Goal: Task Accomplishment & Management: Use online tool/utility

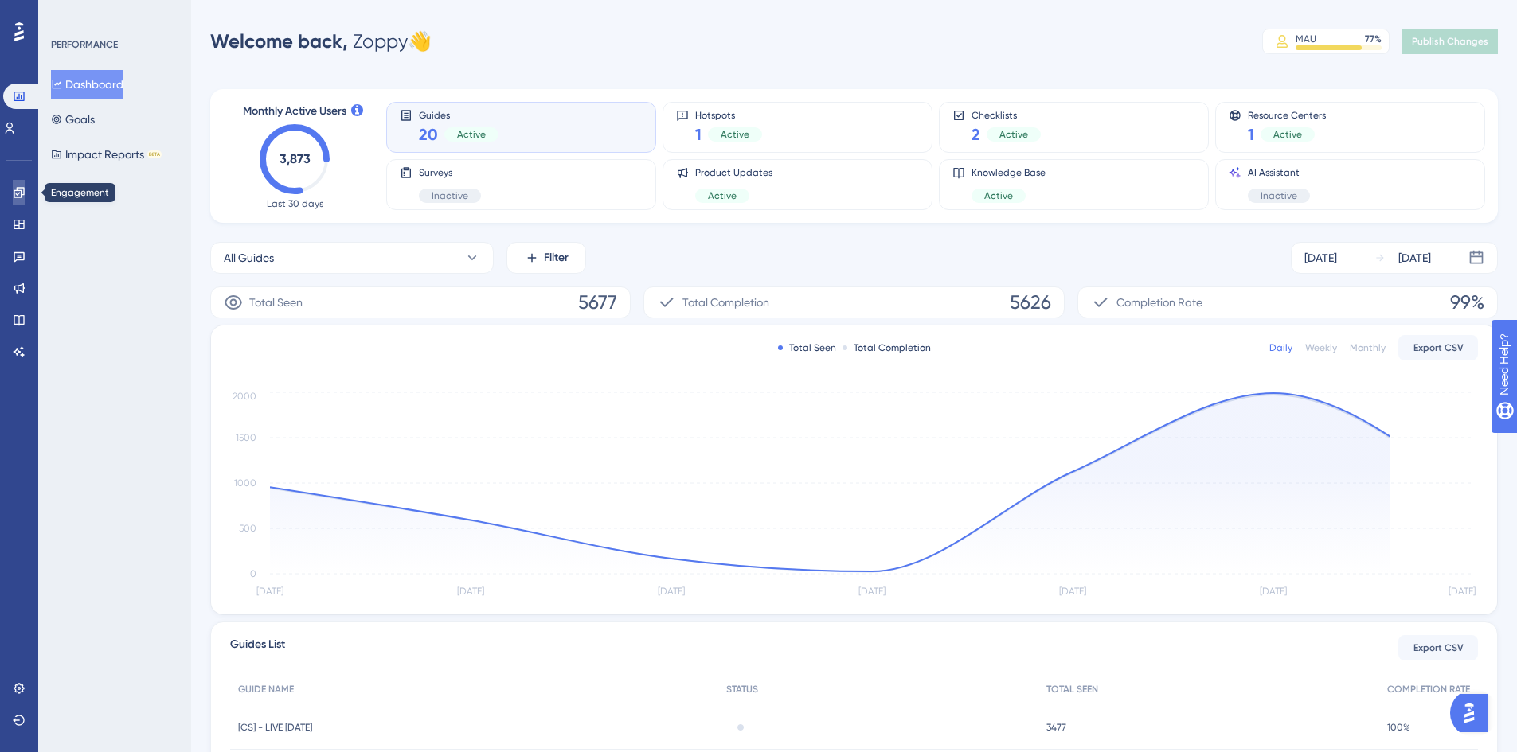
click at [24, 187] on icon at bounding box center [19, 192] width 13 height 13
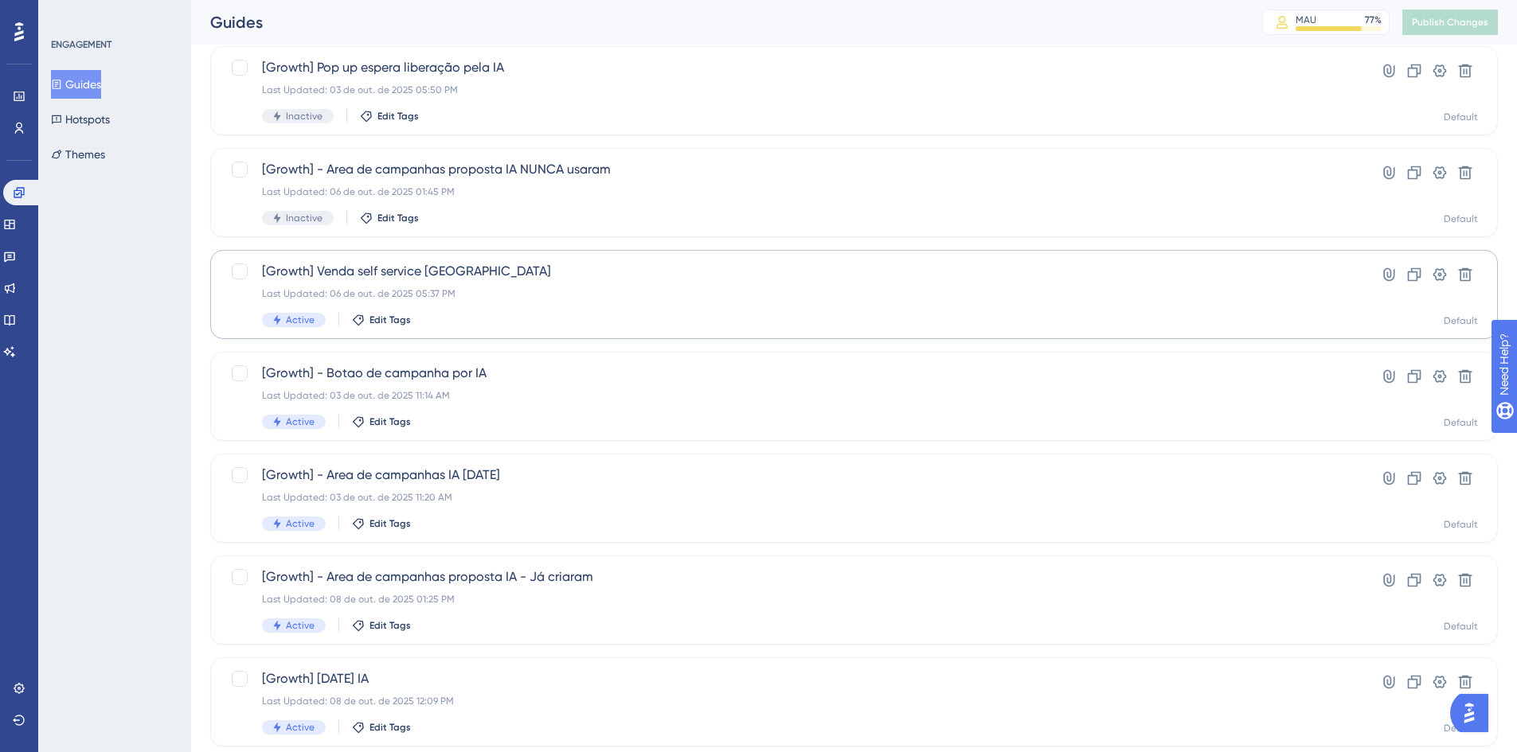
scroll to position [239, 0]
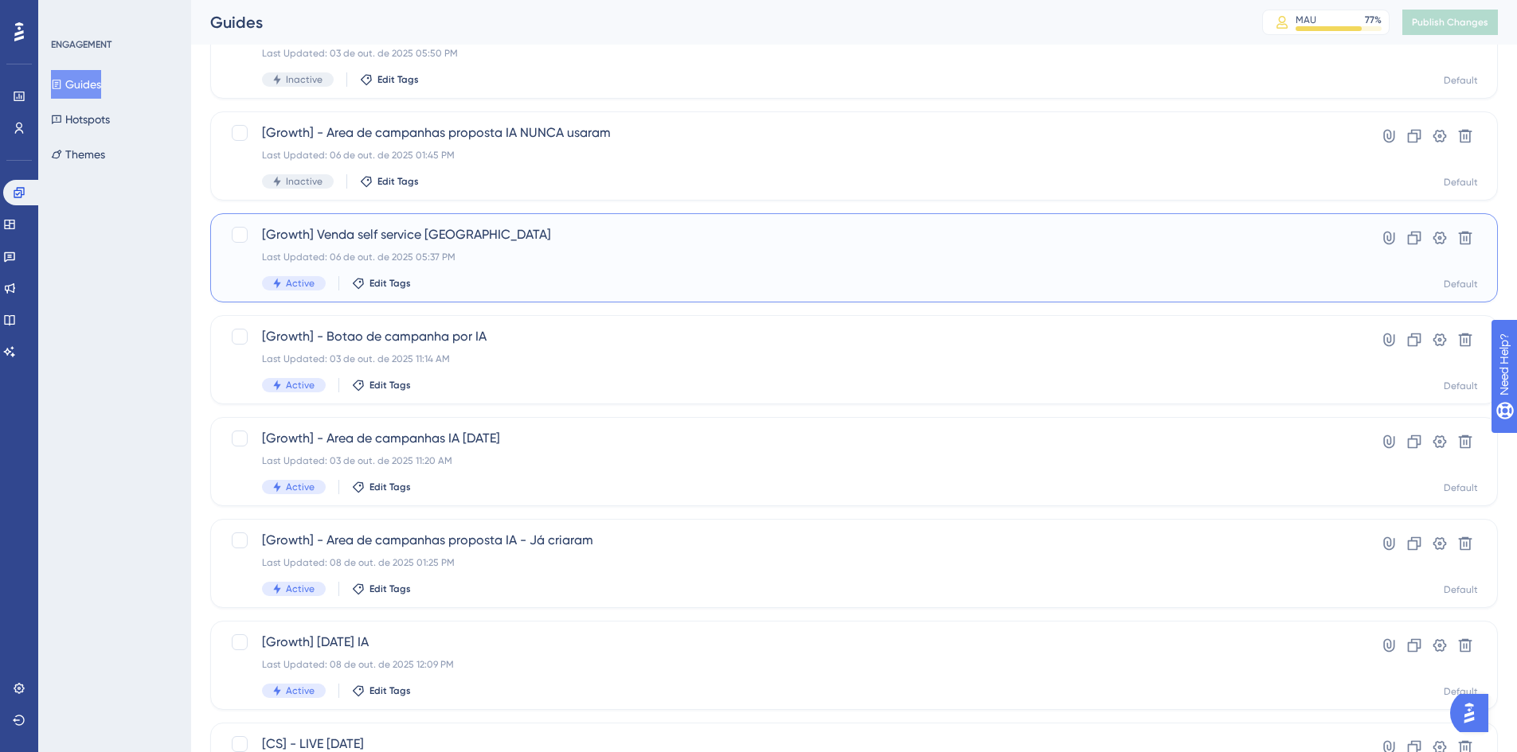
click at [509, 265] on div "[Growth] Venda self service [GEOGRAPHIC_DATA] Last Updated: 06 de out. de 2025 …" at bounding box center [790, 257] width 1057 height 65
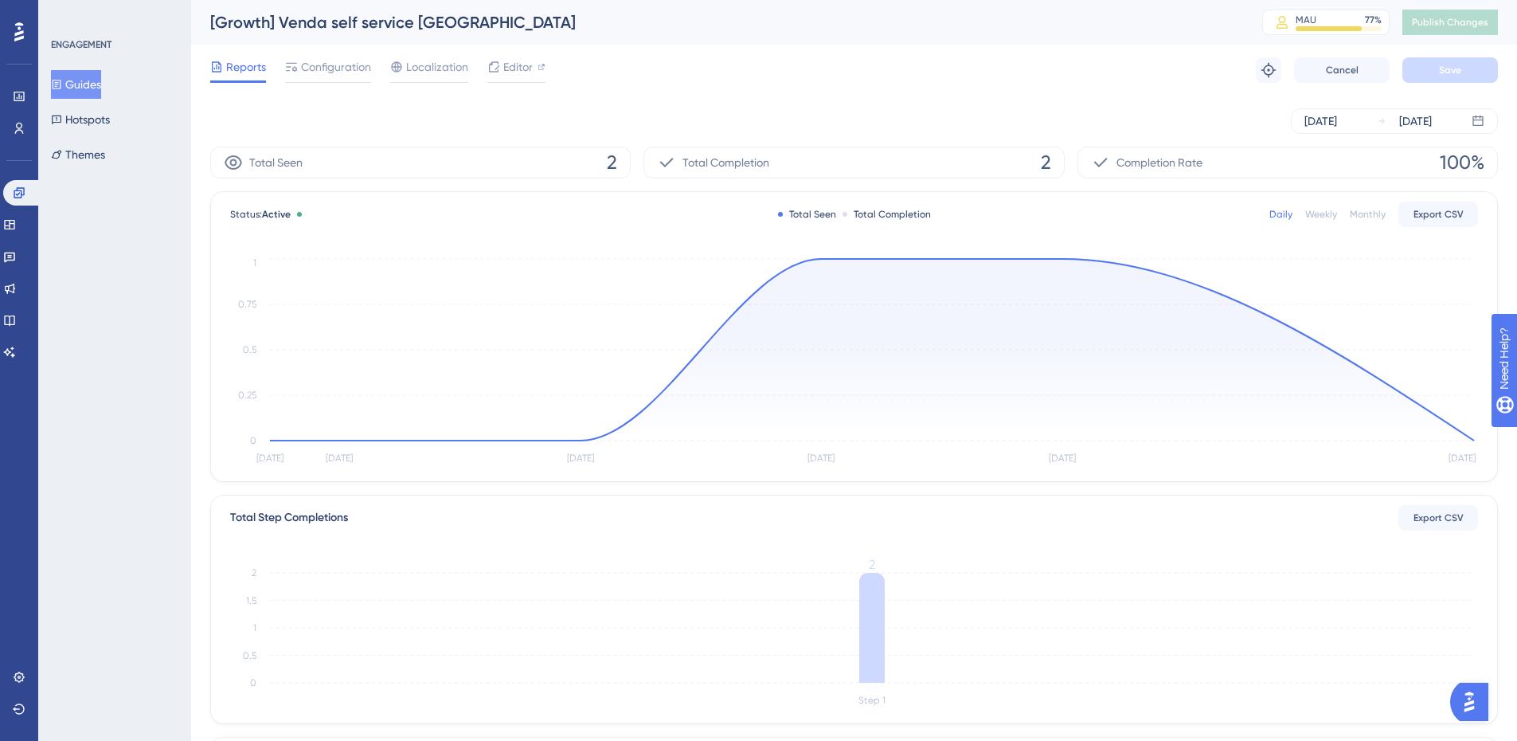
click at [92, 72] on button "Guides" at bounding box center [76, 84] width 50 height 29
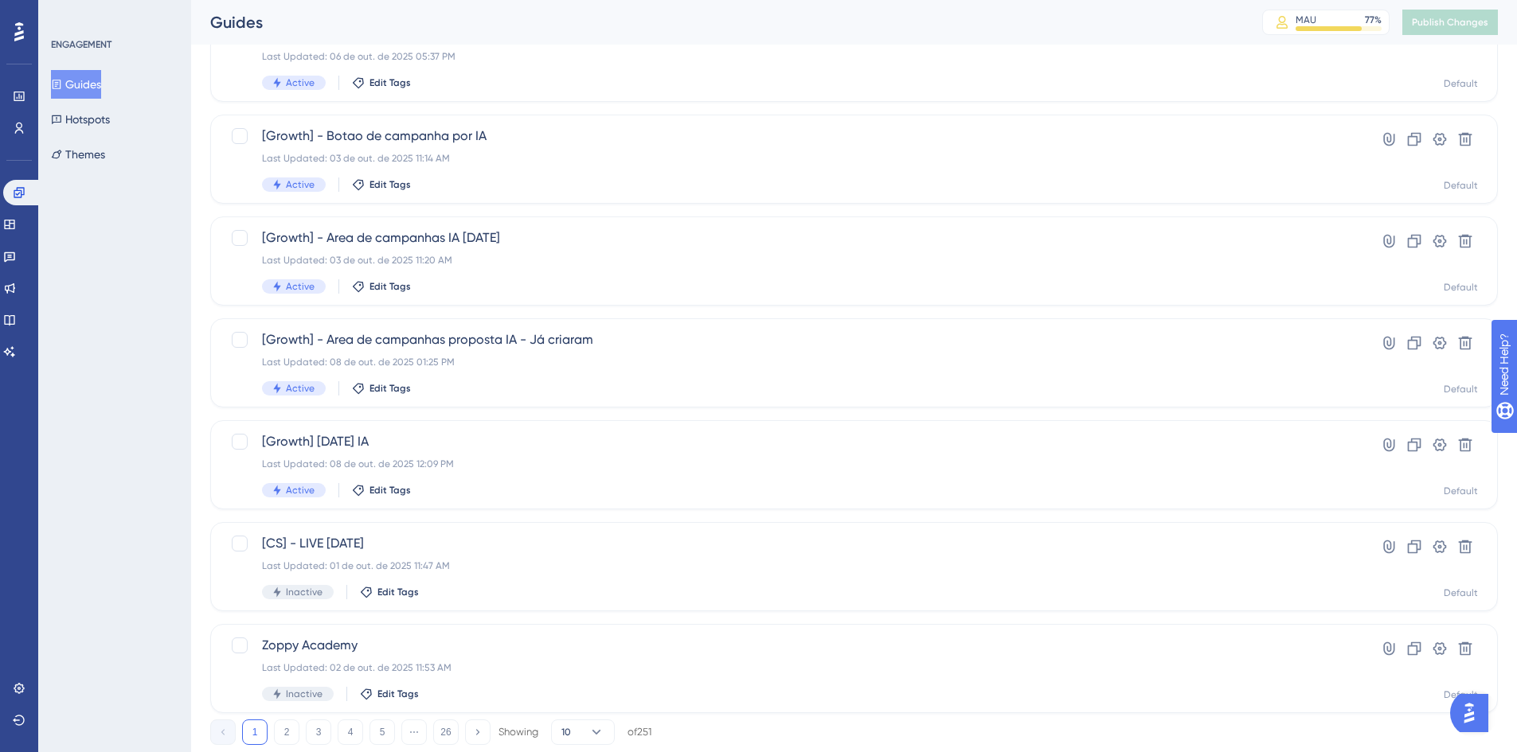
scroll to position [478, 0]
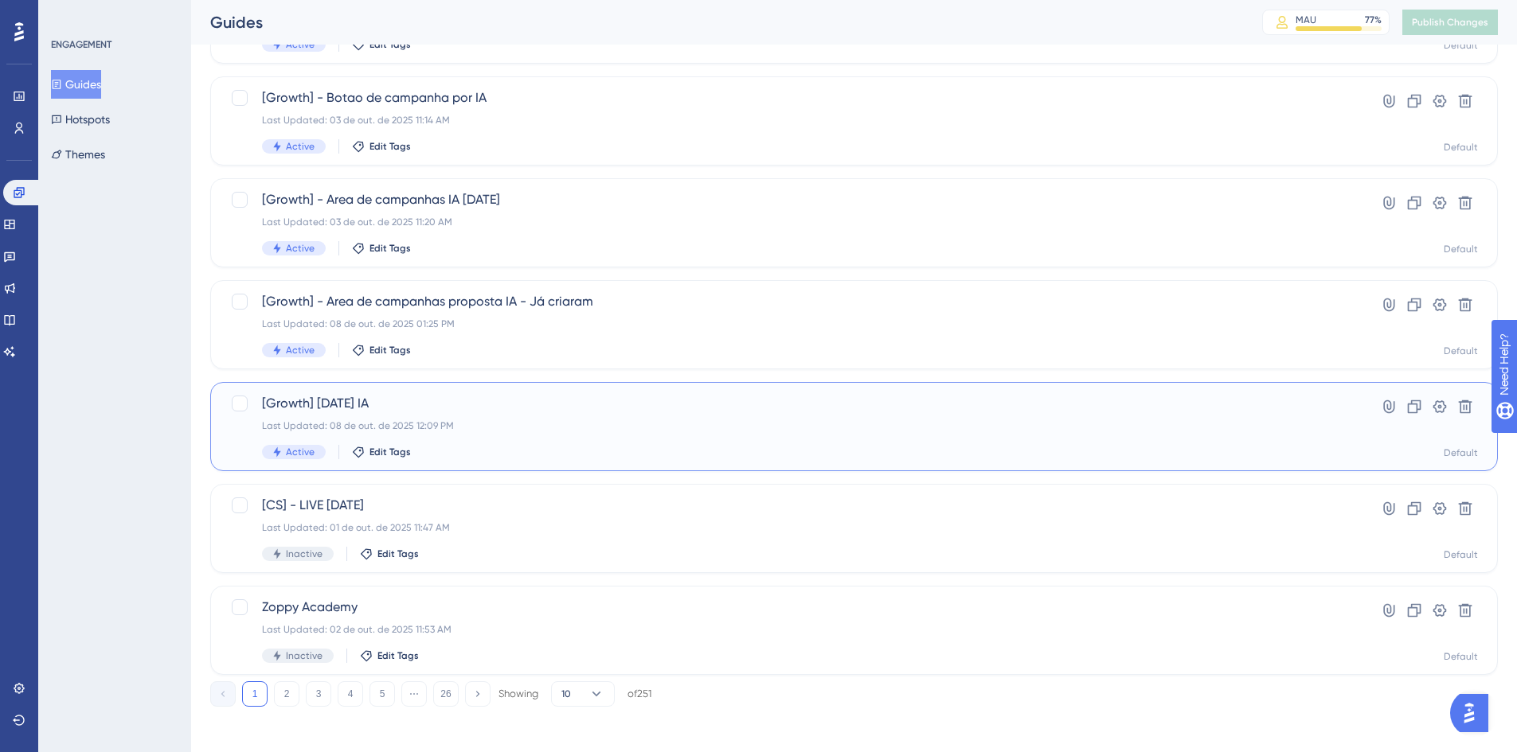
click at [572, 387] on div "[Growth] [DATE] IA Last Updated: 08 de out. de 2025 12:09 PM Active Edit Tags H…" at bounding box center [854, 426] width 1288 height 89
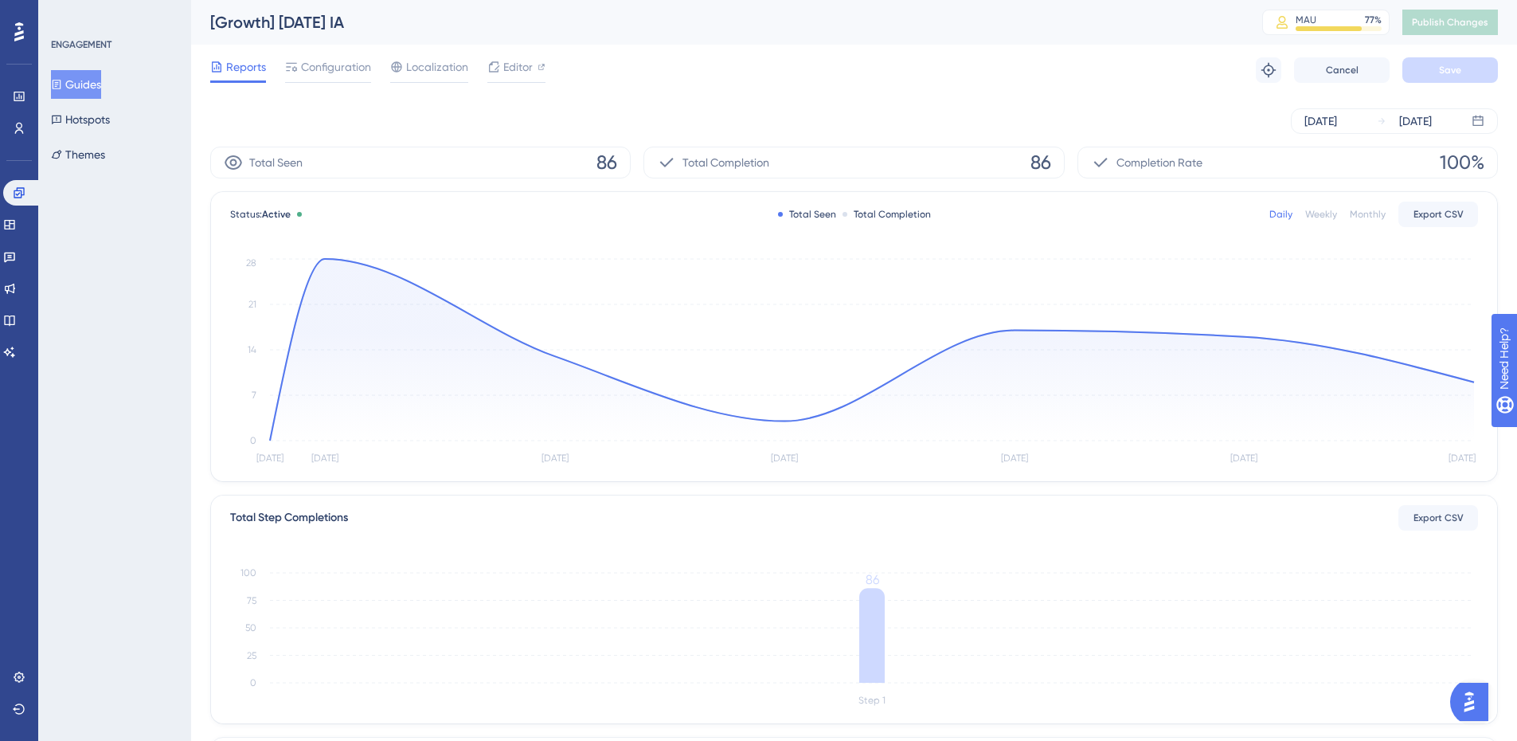
click at [83, 71] on button "Guides" at bounding box center [76, 84] width 50 height 29
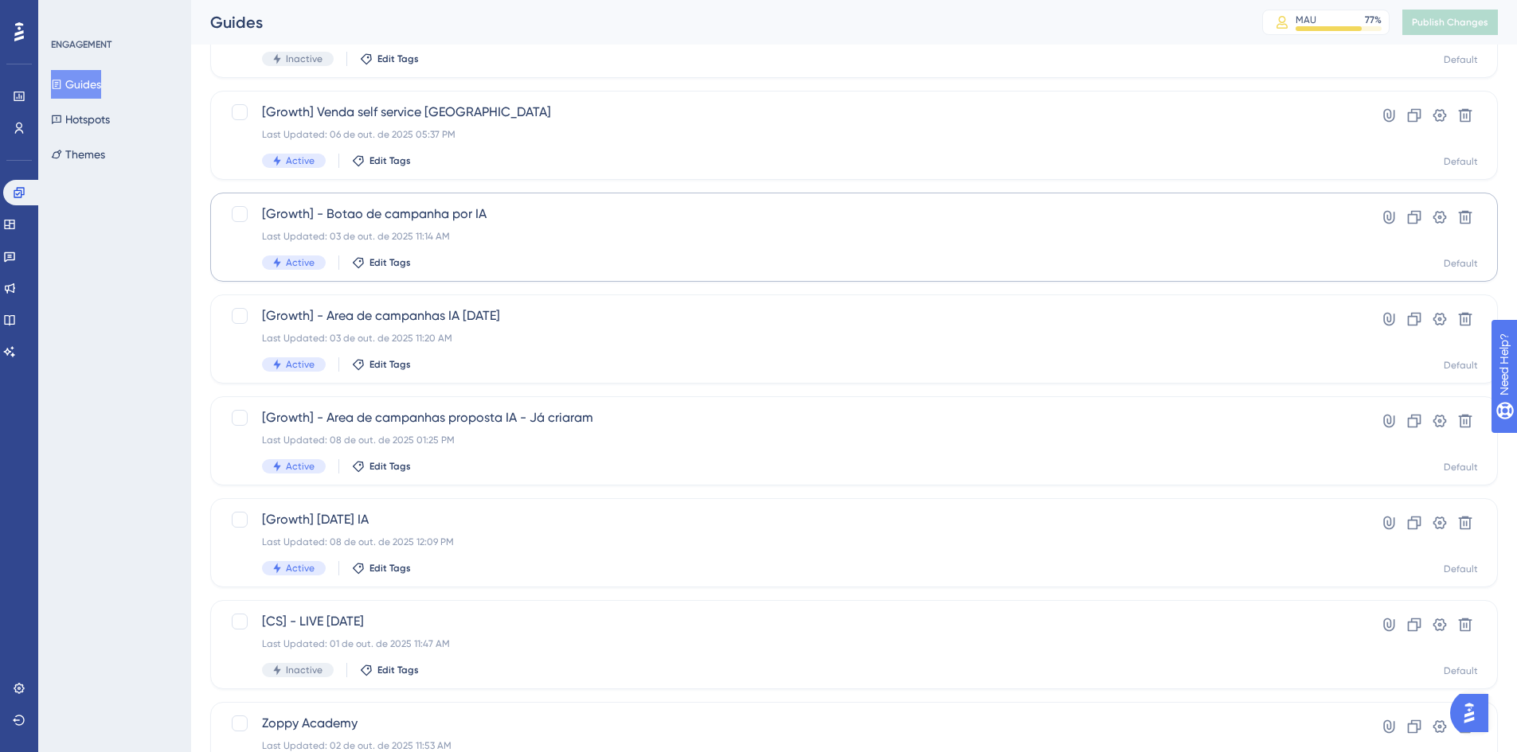
scroll to position [398, 0]
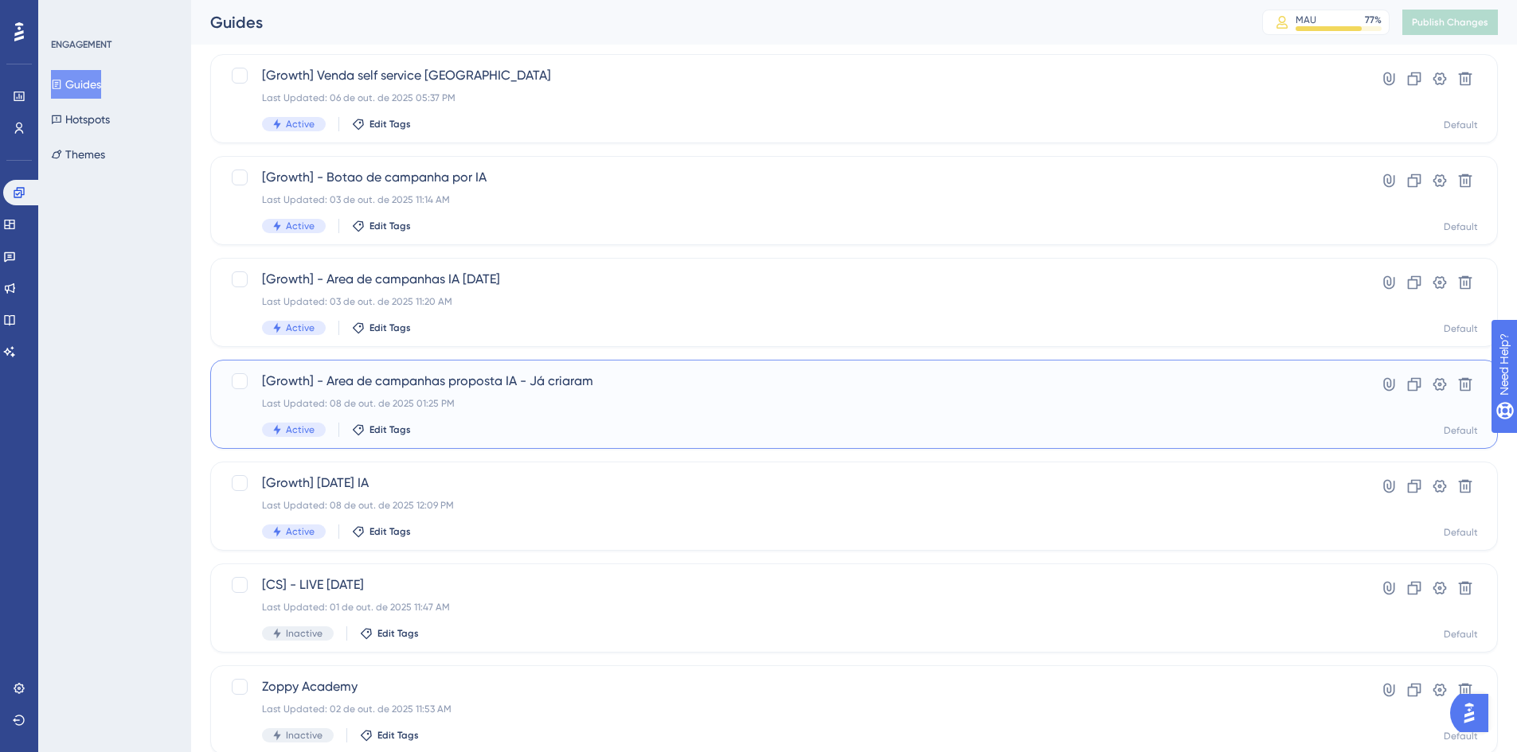
click at [494, 408] on div "Last Updated: 08 de out. de 2025 01:25 PM" at bounding box center [790, 403] width 1057 height 13
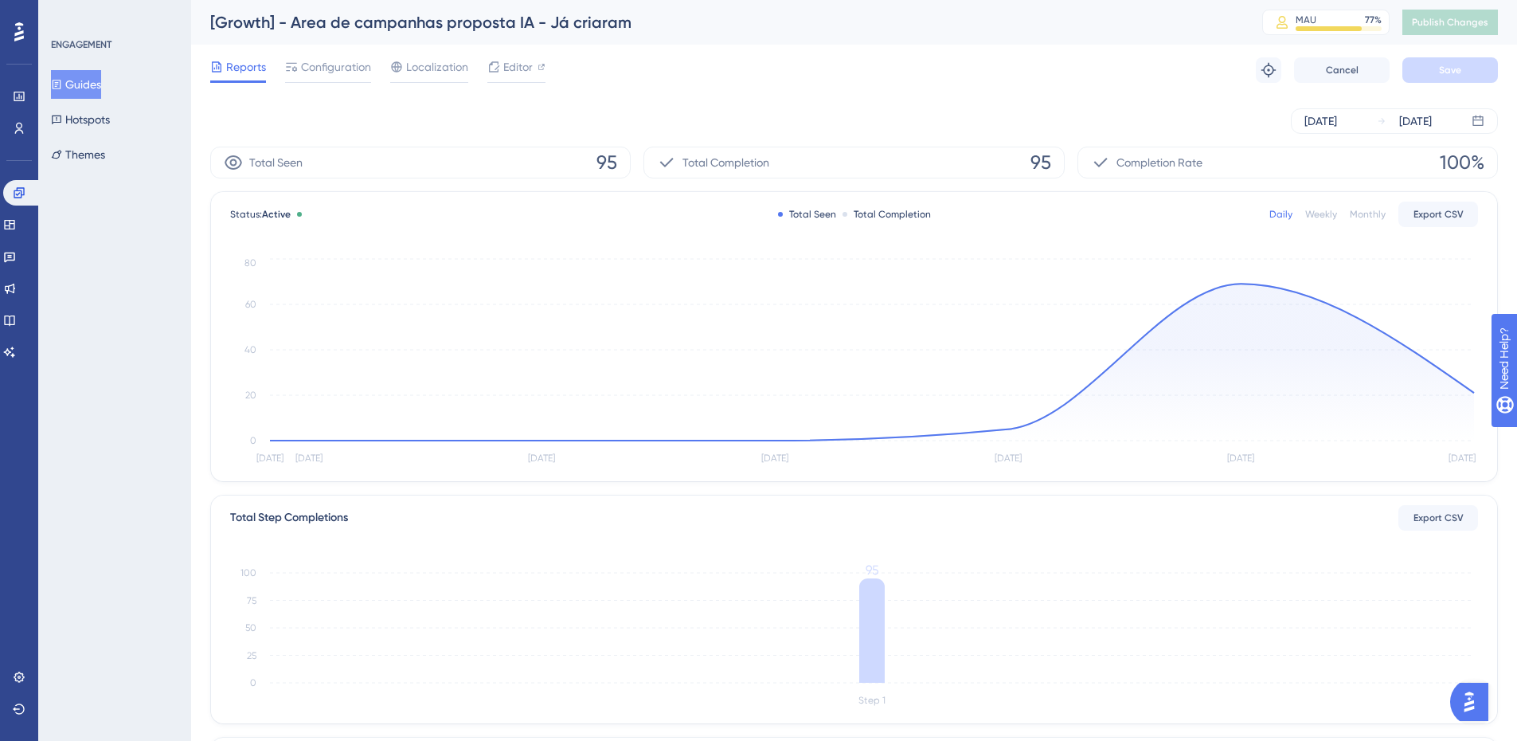
click at [101, 86] on button "Guides" at bounding box center [76, 84] width 50 height 29
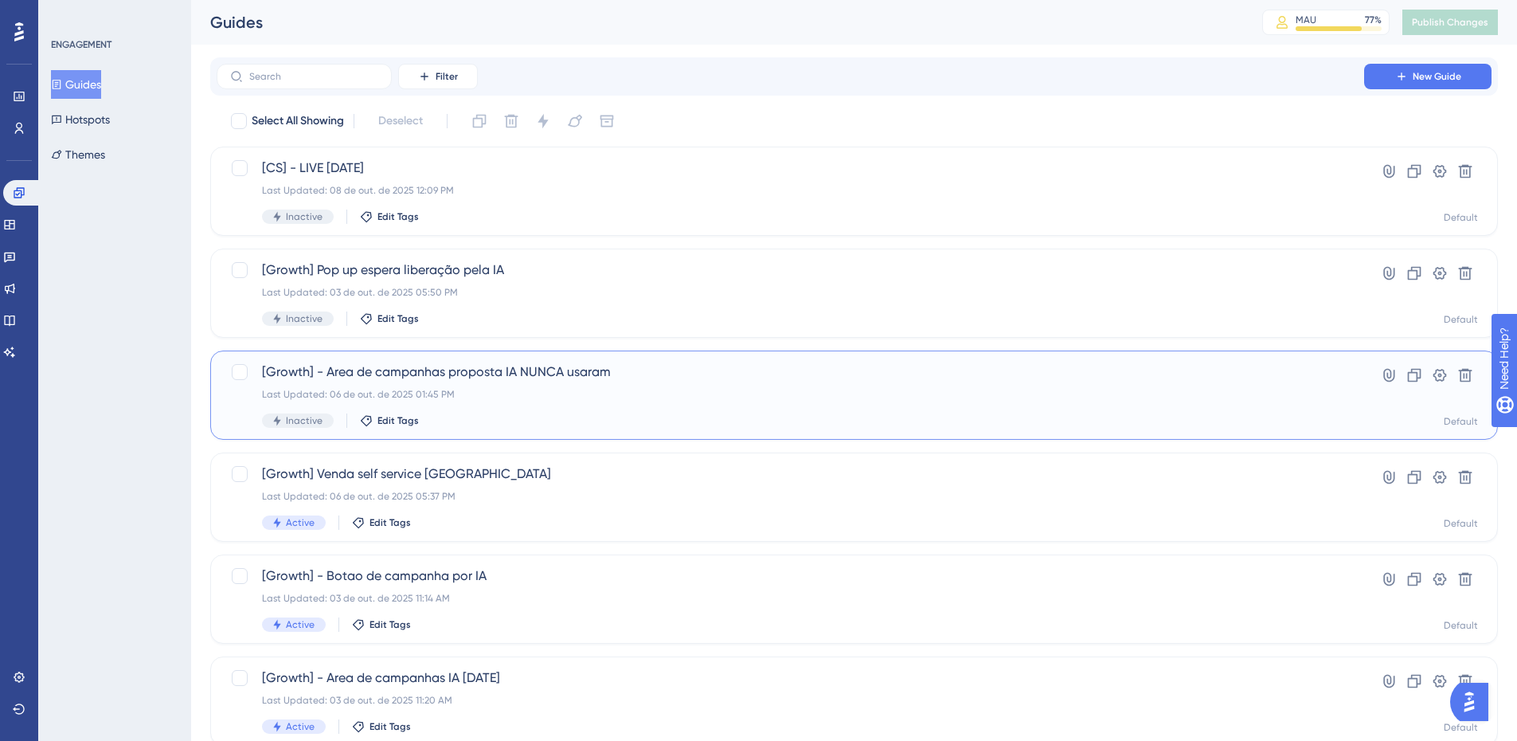
click at [476, 391] on div "Last Updated: 06 de out. de 2025 01:45 PM" at bounding box center [790, 394] width 1057 height 13
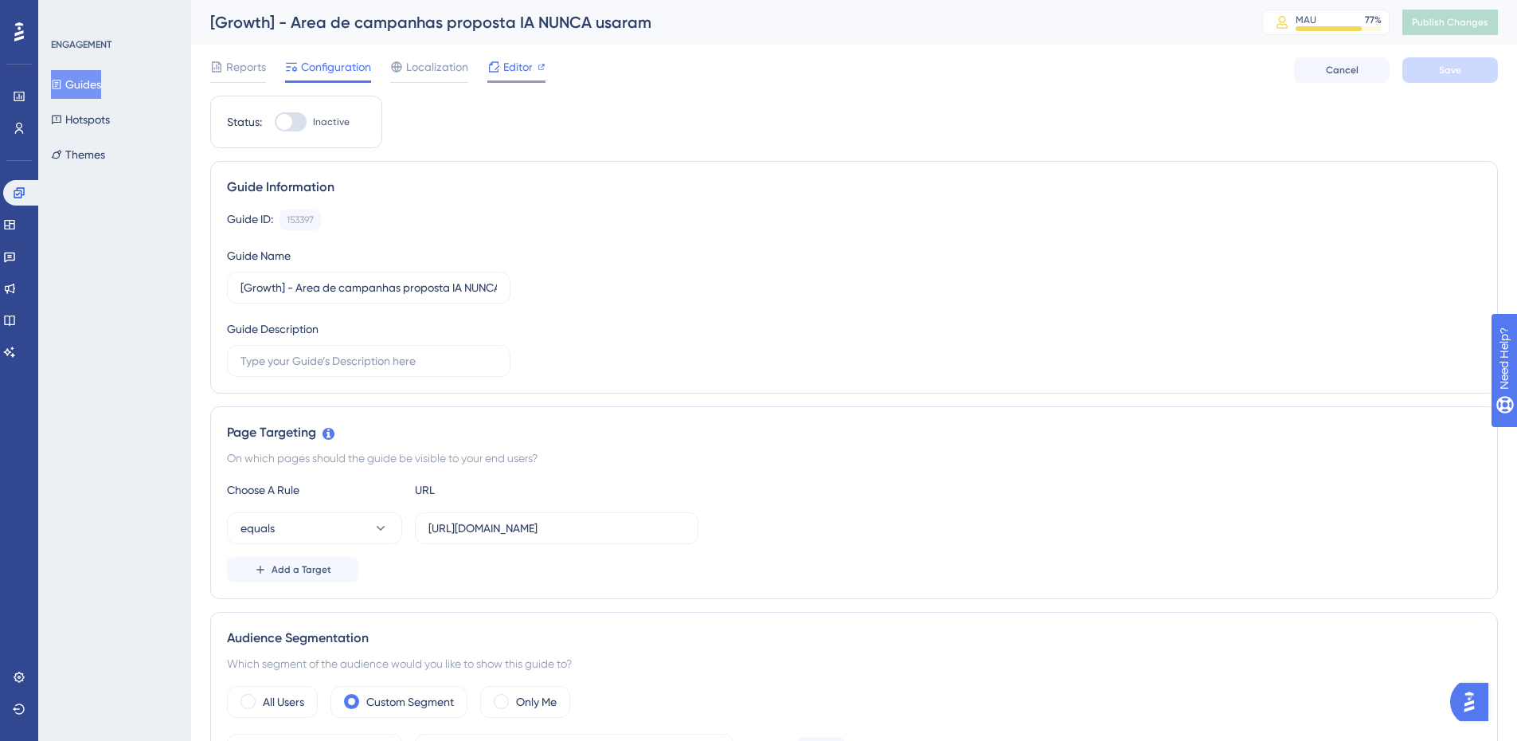
click at [534, 62] on div "Editor" at bounding box center [516, 66] width 58 height 19
click at [636, 19] on div "[Growth] - Area de campanhas proposta IA NUNCA usaram" at bounding box center [716, 22] width 1012 height 22
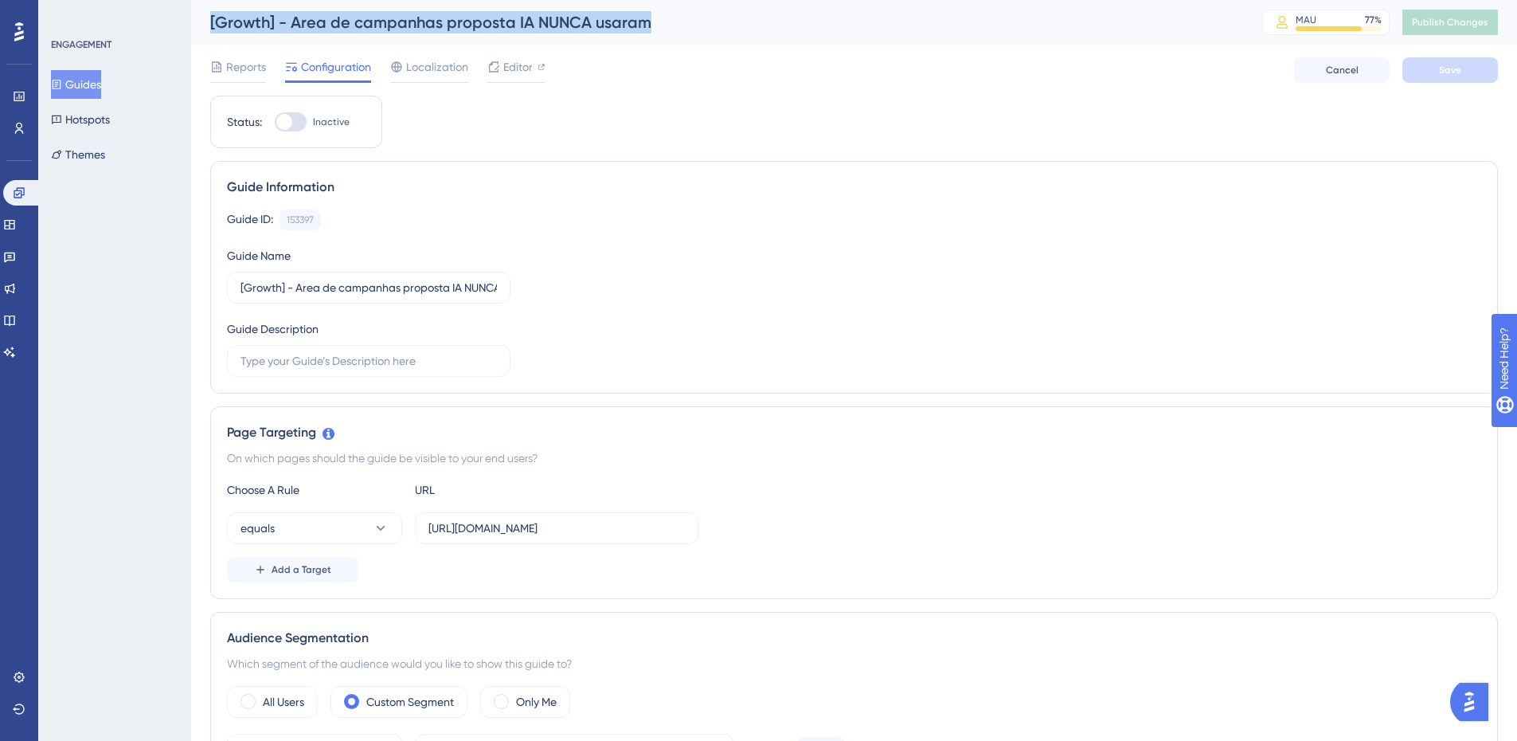
click at [636, 19] on div "[Growth] - Area de campanhas proposta IA NUNCA usaram" at bounding box center [716, 22] width 1012 height 22
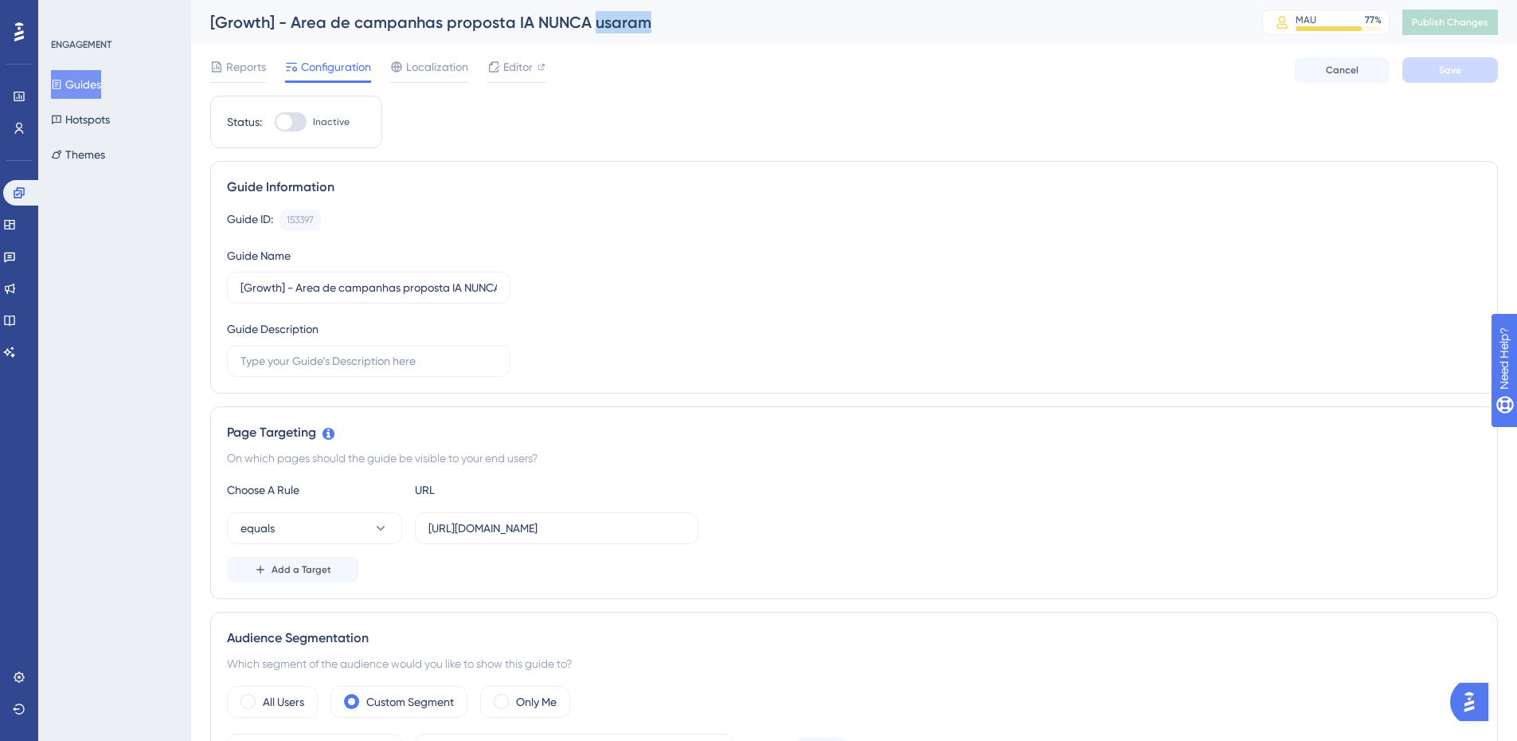
click at [636, 19] on div "[Growth] - Area de campanhas proposta IA NUNCA usaram" at bounding box center [716, 22] width 1012 height 22
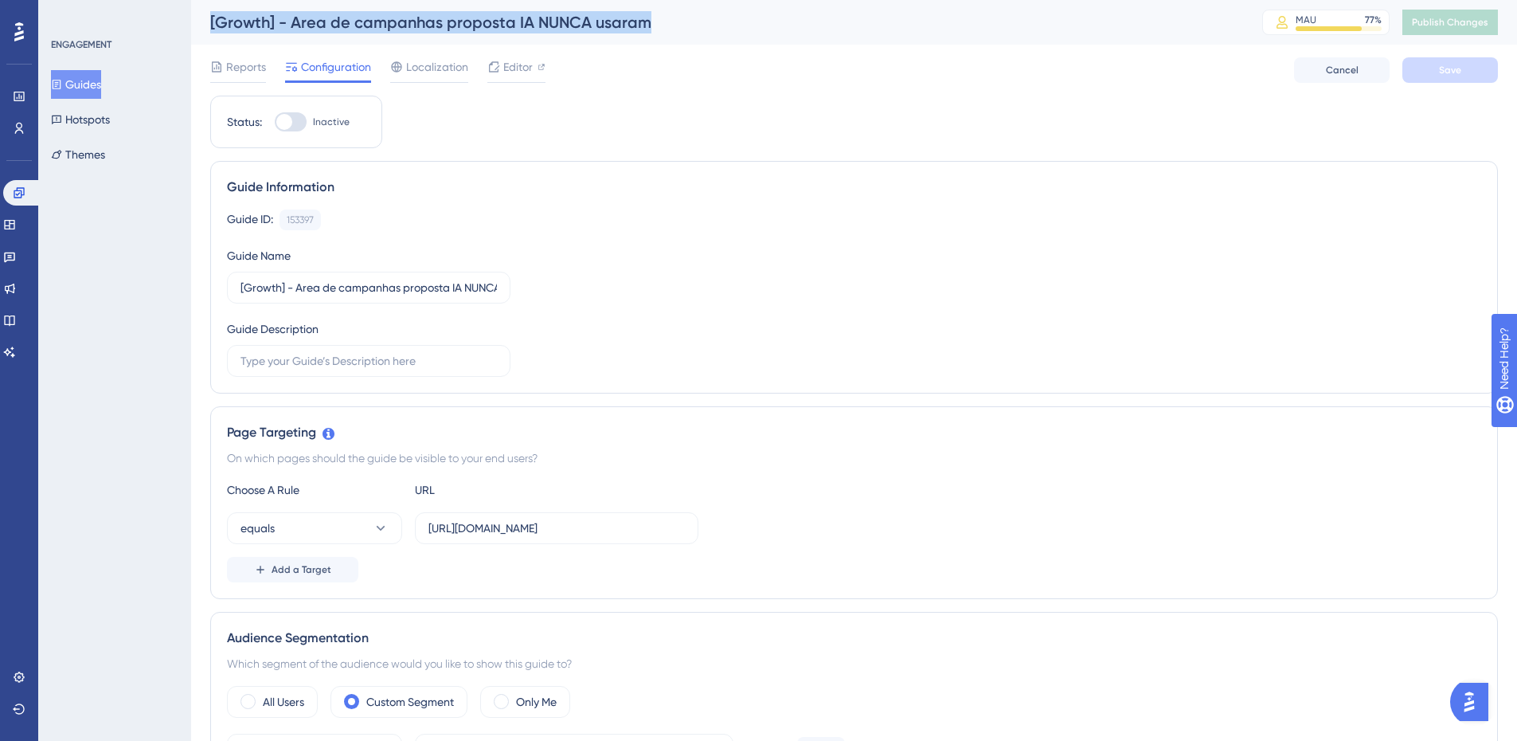
click at [636, 19] on div "[Growth] - Area de campanhas proposta IA NUNCA usaram" at bounding box center [716, 22] width 1012 height 22
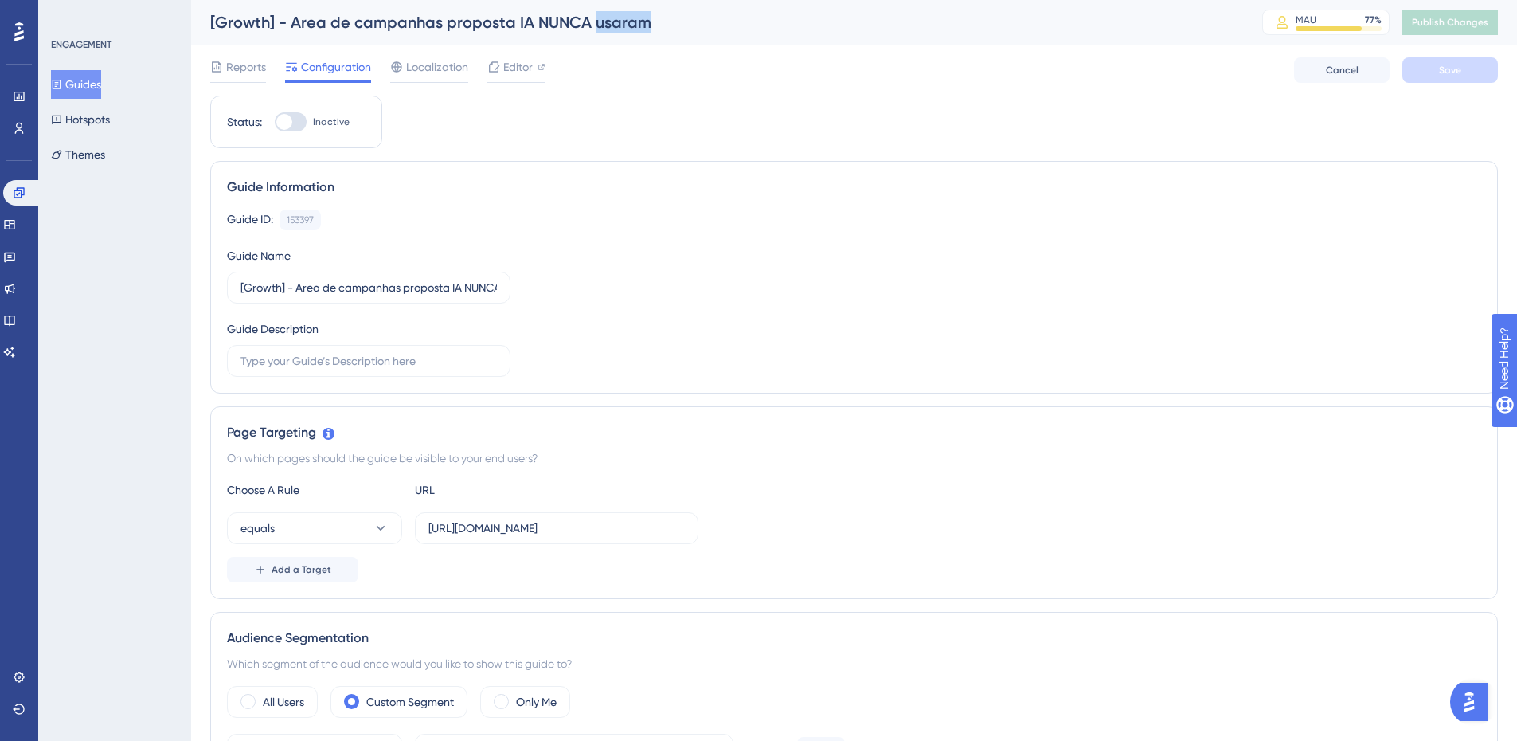
click at [636, 19] on div "[Growth] - Area de campanhas proposta IA NUNCA usaram" at bounding box center [716, 22] width 1012 height 22
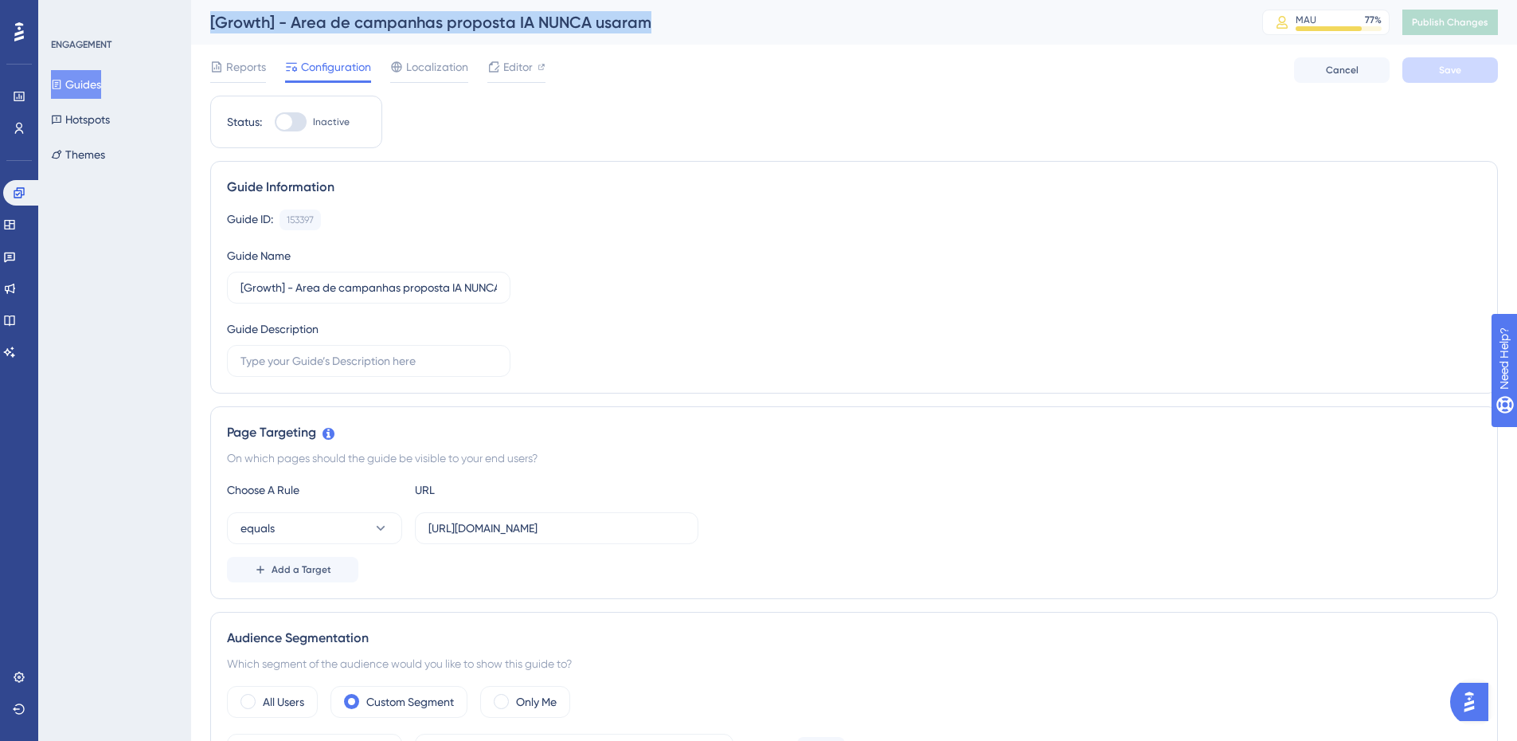
click at [636, 19] on div "[Growth] - Area de campanhas proposta IA NUNCA usaram" at bounding box center [716, 22] width 1012 height 22
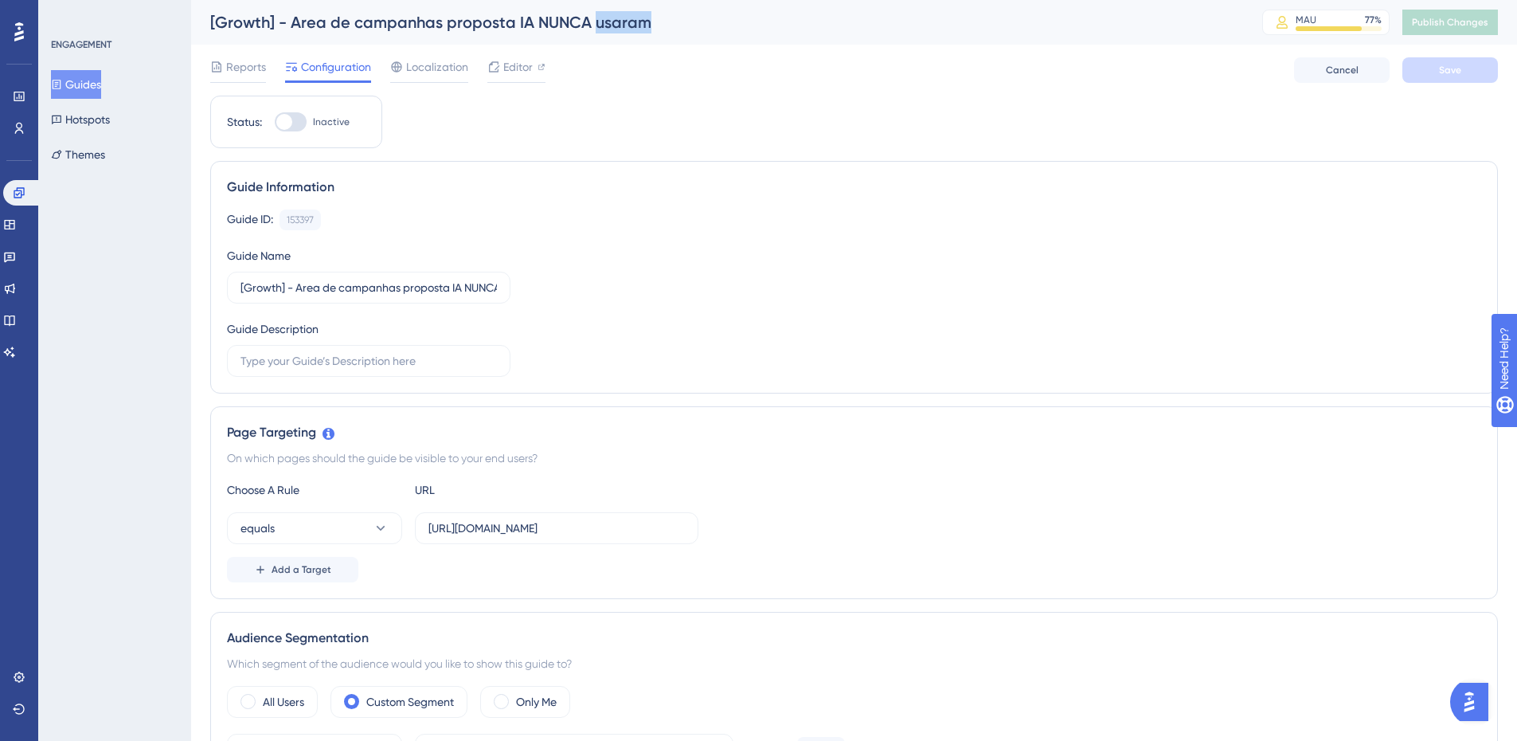
click at [636, 19] on div "[Growth] - Area de campanhas proposta IA NUNCA usaram" at bounding box center [716, 22] width 1012 height 22
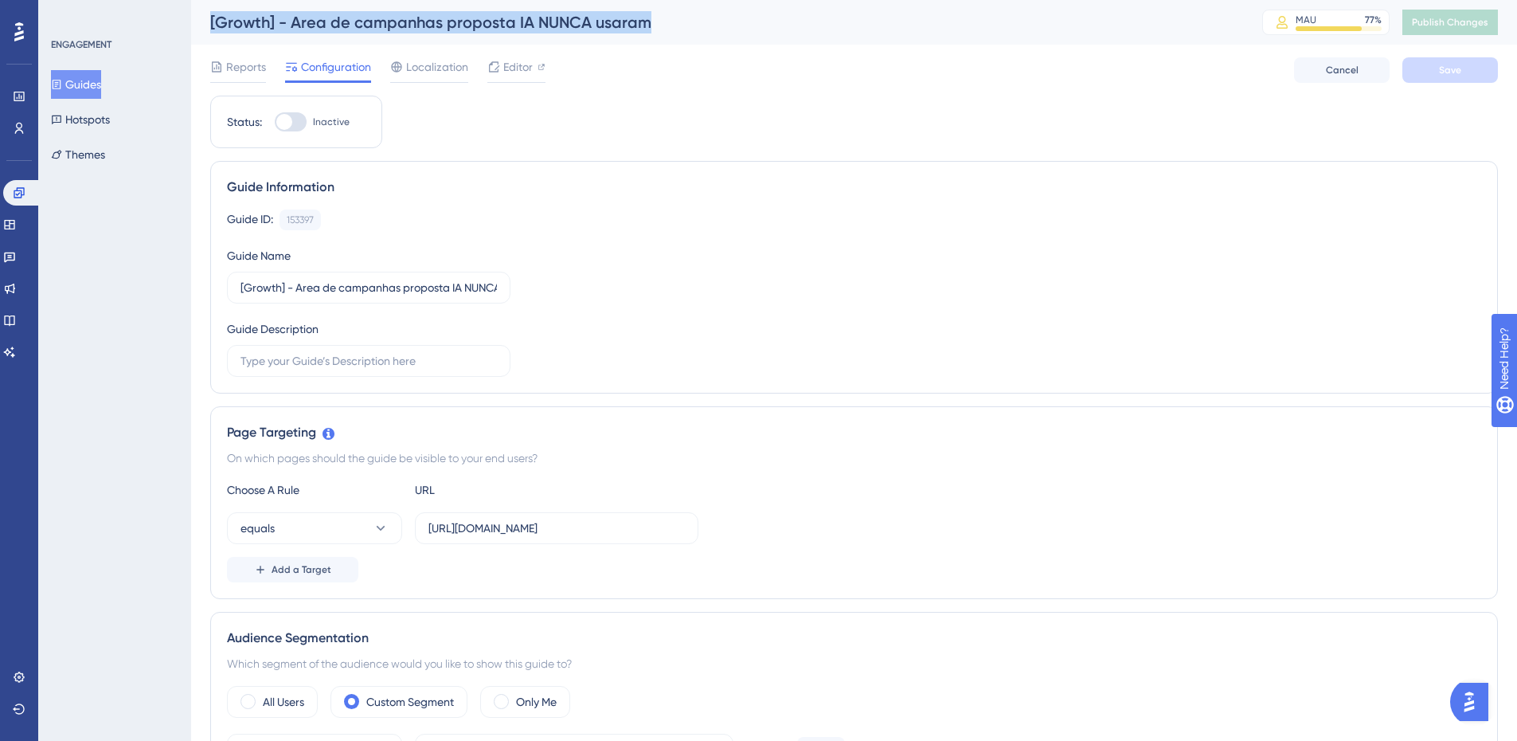
click at [636, 19] on div "[Growth] - Area de campanhas proposta IA NUNCA usaram" at bounding box center [716, 22] width 1012 height 22
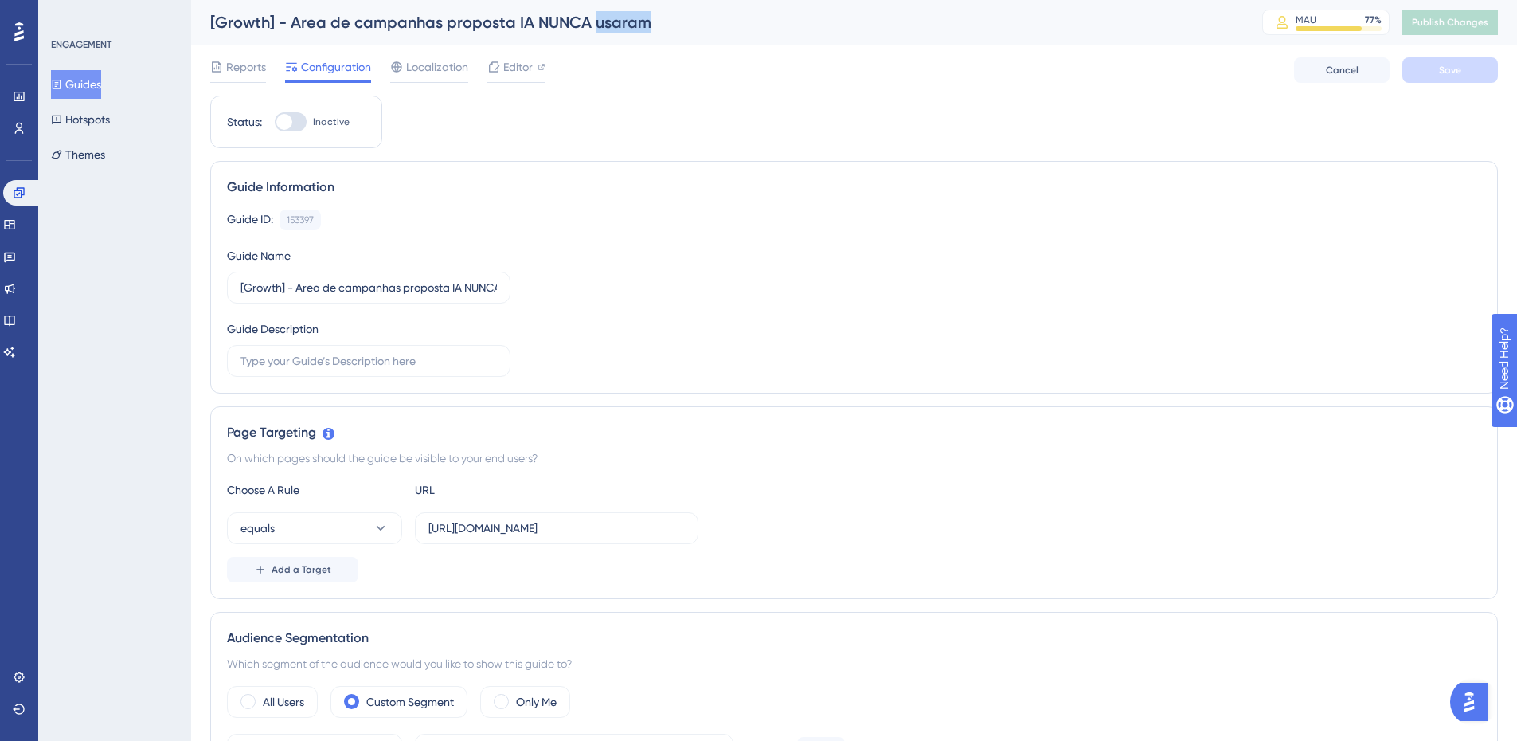
click at [636, 19] on div "[Growth] - Area de campanhas proposta IA NUNCA usaram" at bounding box center [716, 22] width 1012 height 22
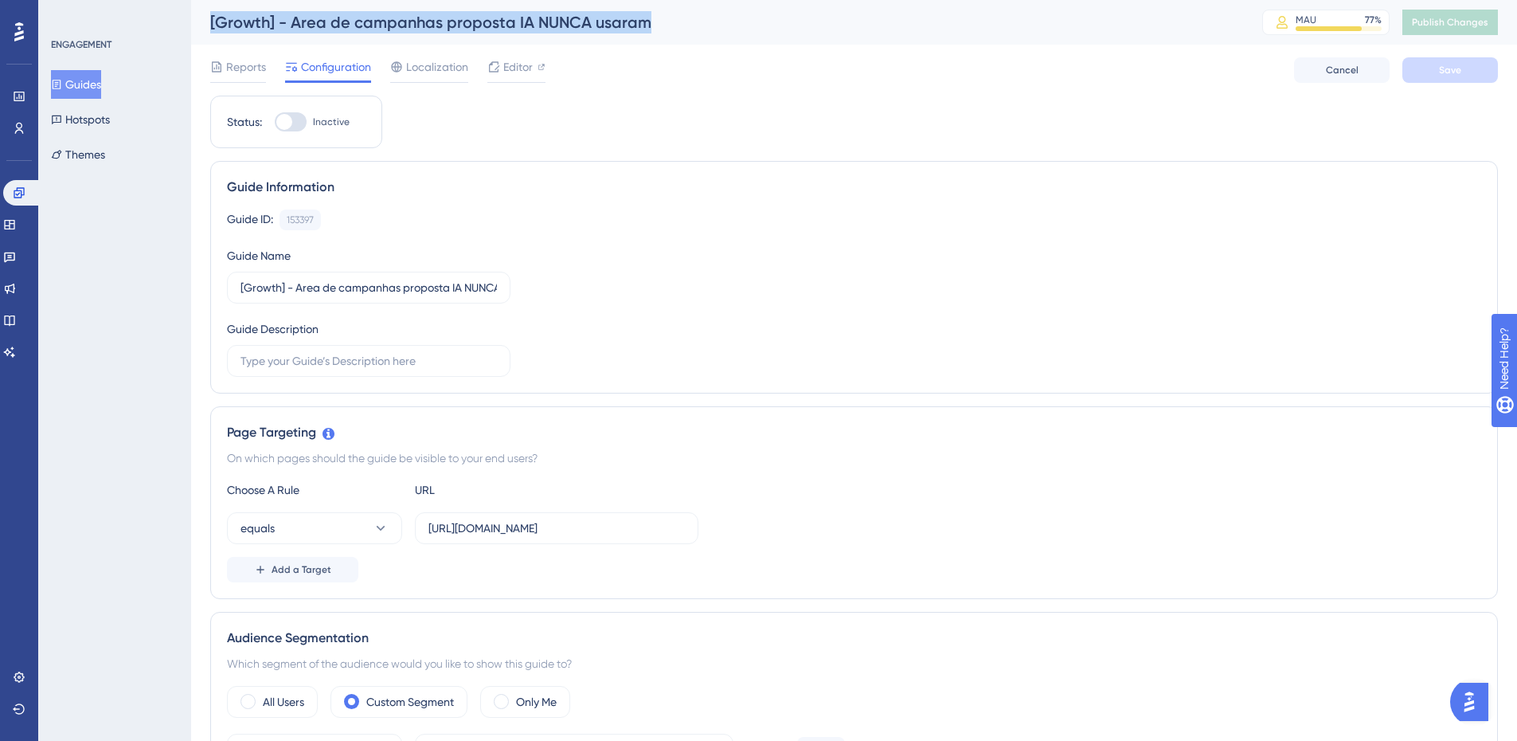
click at [636, 19] on div "[Growth] - Area de campanhas proposta IA NUNCA usaram" at bounding box center [716, 22] width 1012 height 22
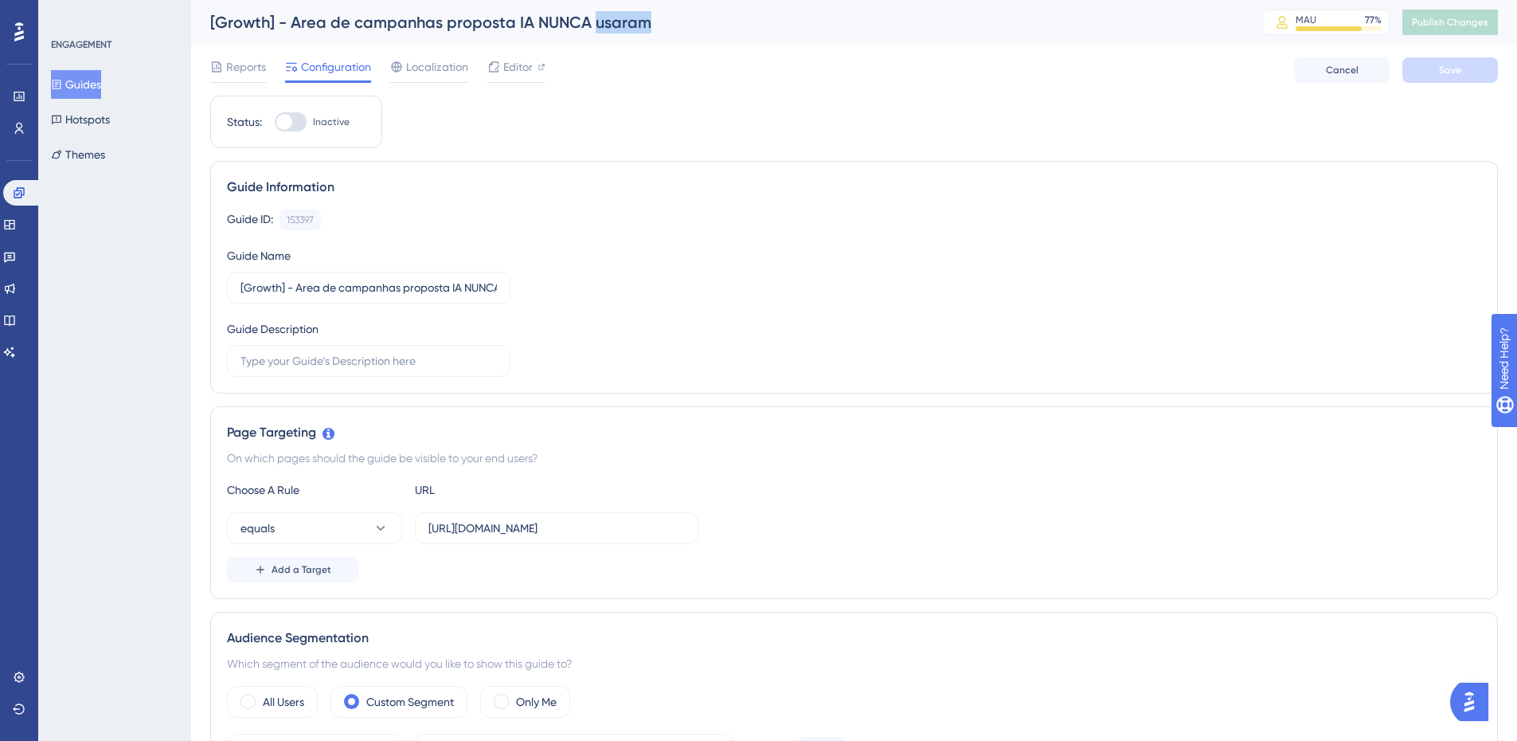
click at [636, 19] on div "[Growth] - Area de campanhas proposta IA NUNCA usaram" at bounding box center [716, 22] width 1012 height 22
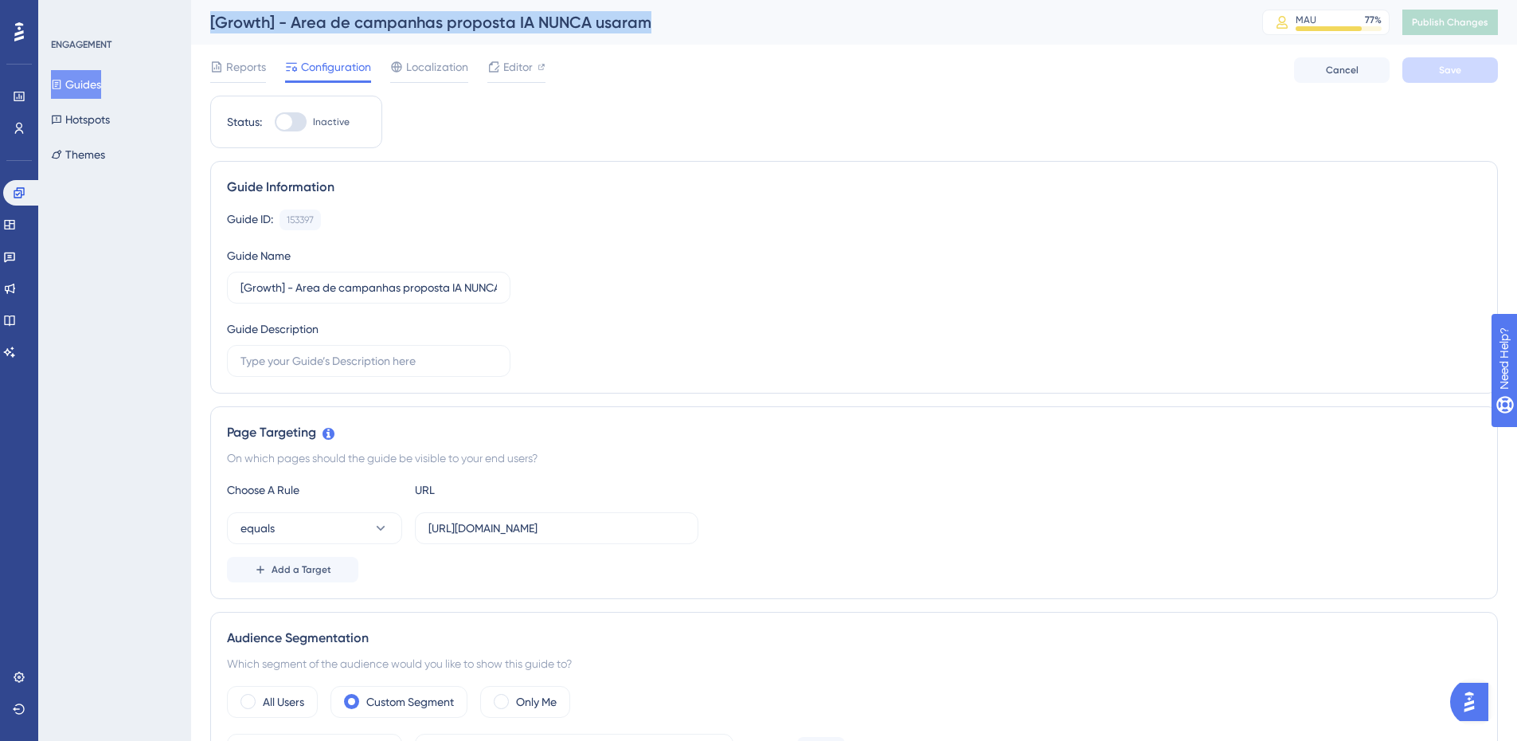
click at [636, 19] on div "[Growth] - Area de campanhas proposta IA NUNCA usaram" at bounding box center [716, 22] width 1012 height 22
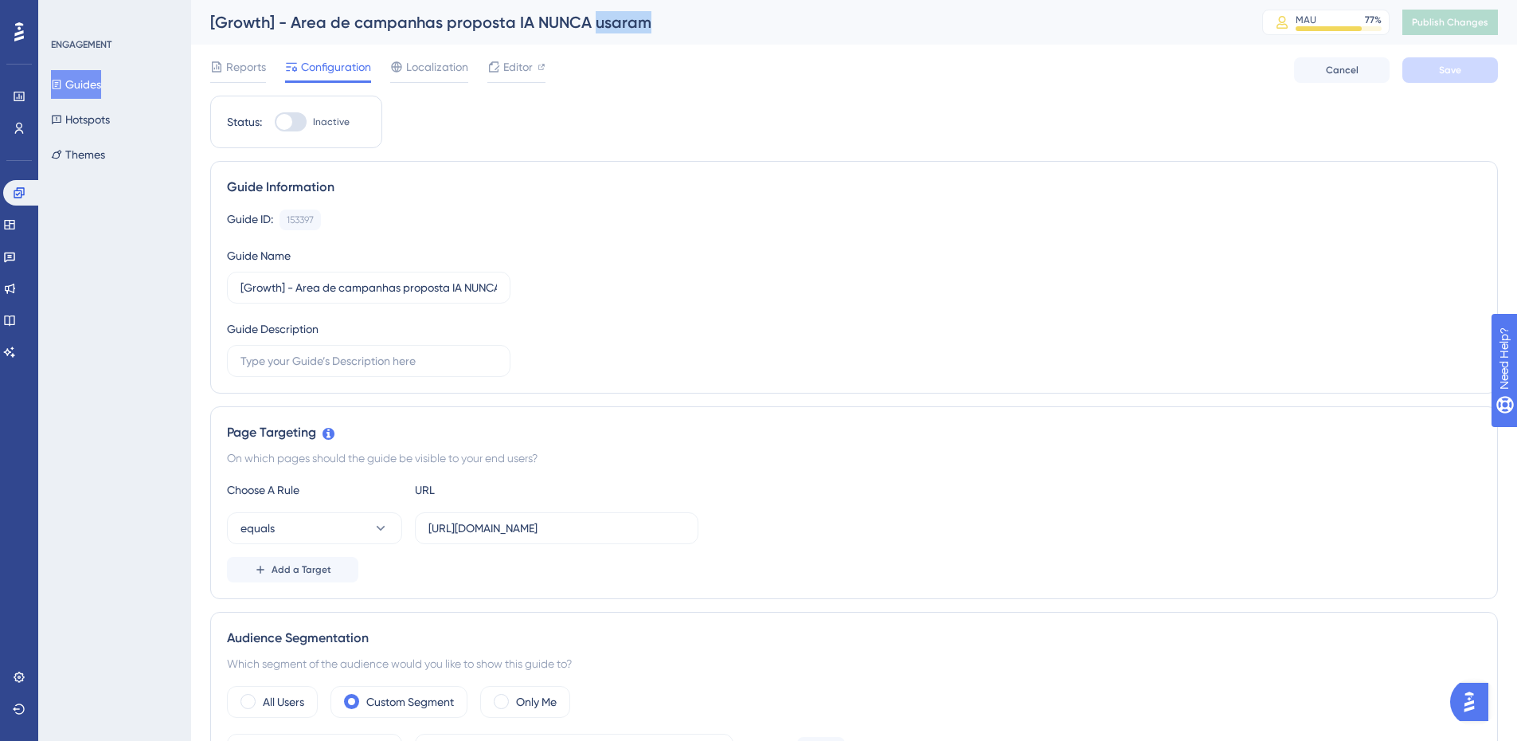
click at [636, 19] on div "[Growth] - Area de campanhas proposta IA NUNCA usaram" at bounding box center [716, 22] width 1012 height 22
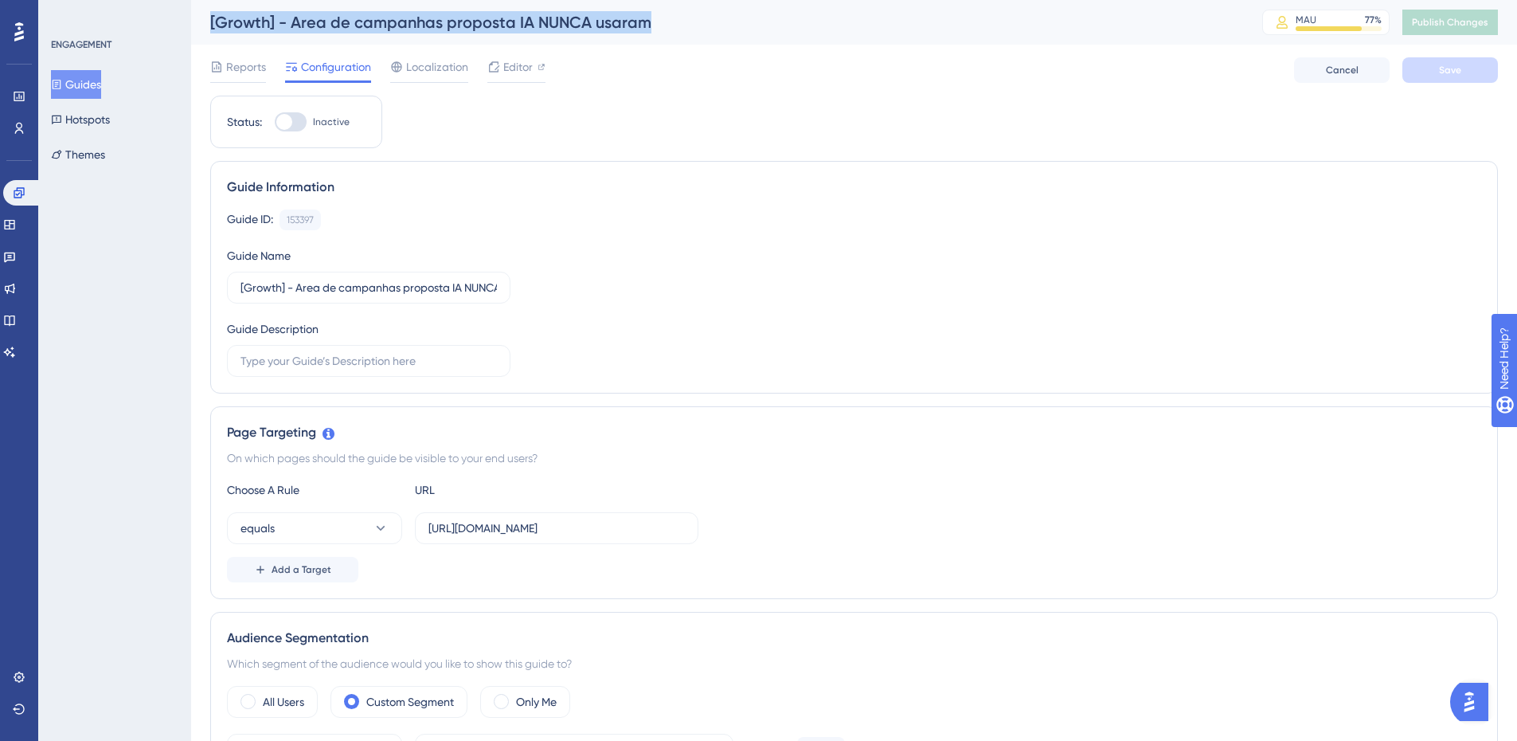
click at [636, 19] on div "[Growth] - Area de campanhas proposta IA NUNCA usaram" at bounding box center [716, 22] width 1012 height 22
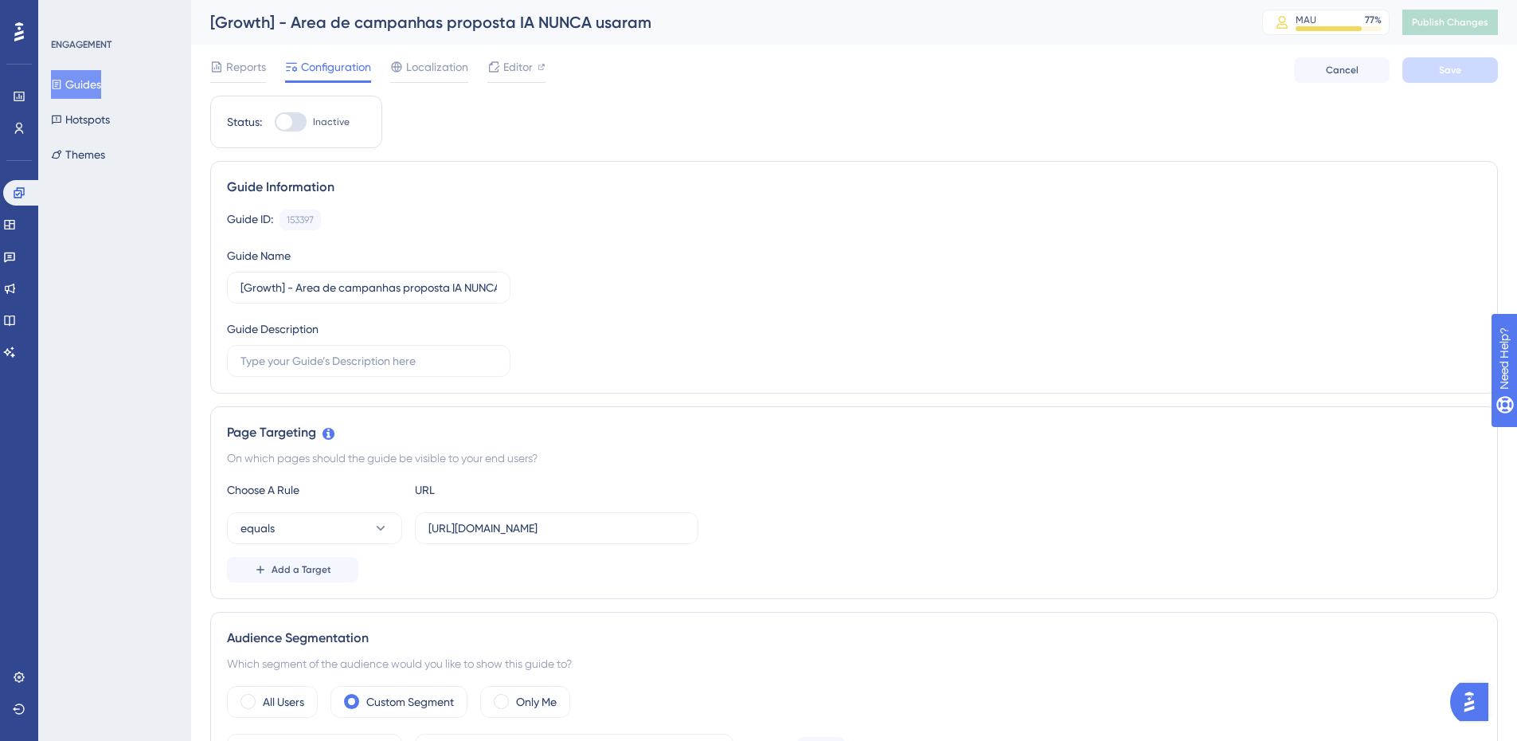
click at [872, 249] on div "Guide ID: 153397 Copy Guide Name [Growth] - Area de campanhas proposta IA NUNCA…" at bounding box center [854, 292] width 1254 height 167
click at [101, 89] on button "Guides" at bounding box center [76, 84] width 50 height 29
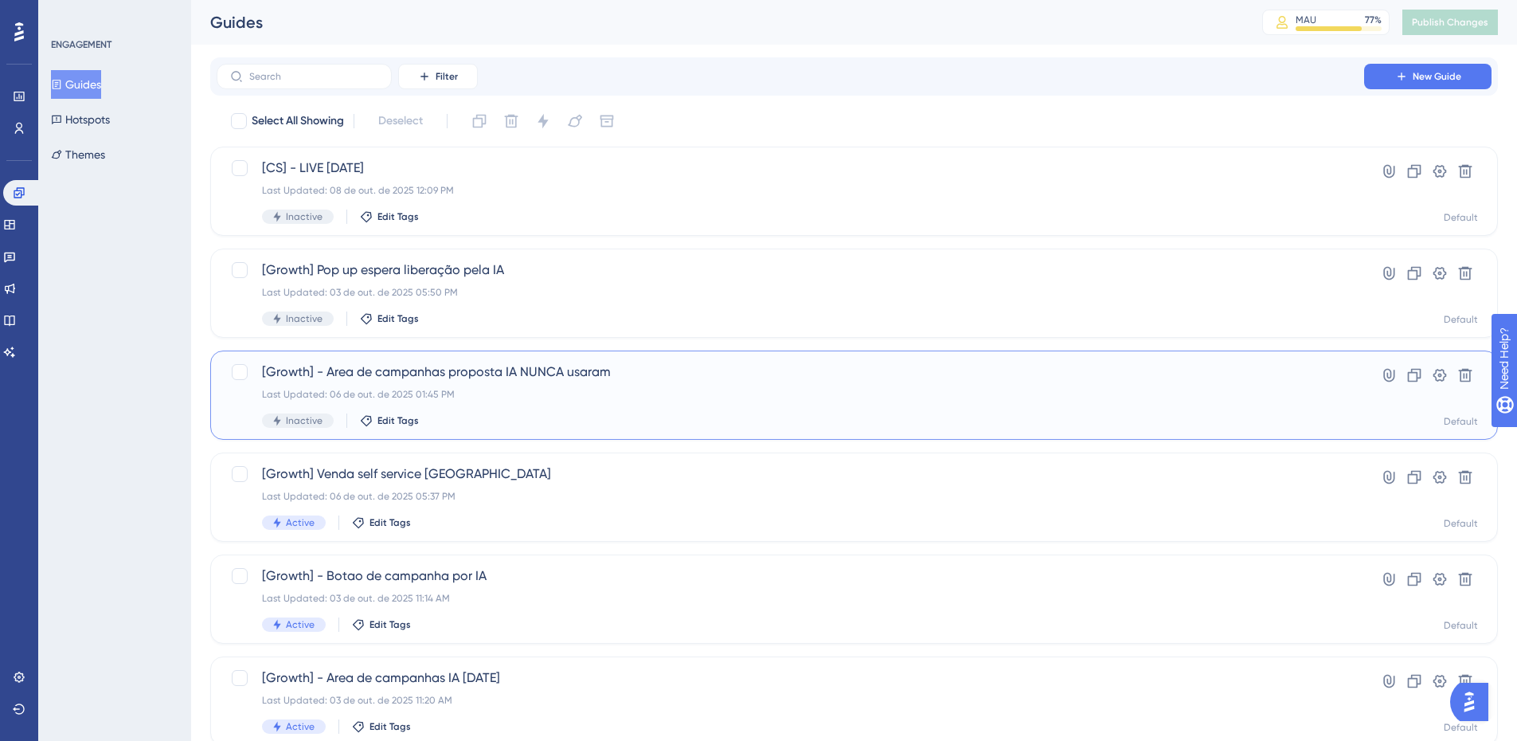
click at [581, 389] on div "Last Updated: 06 de out. de 2025 01:45 PM" at bounding box center [790, 394] width 1057 height 13
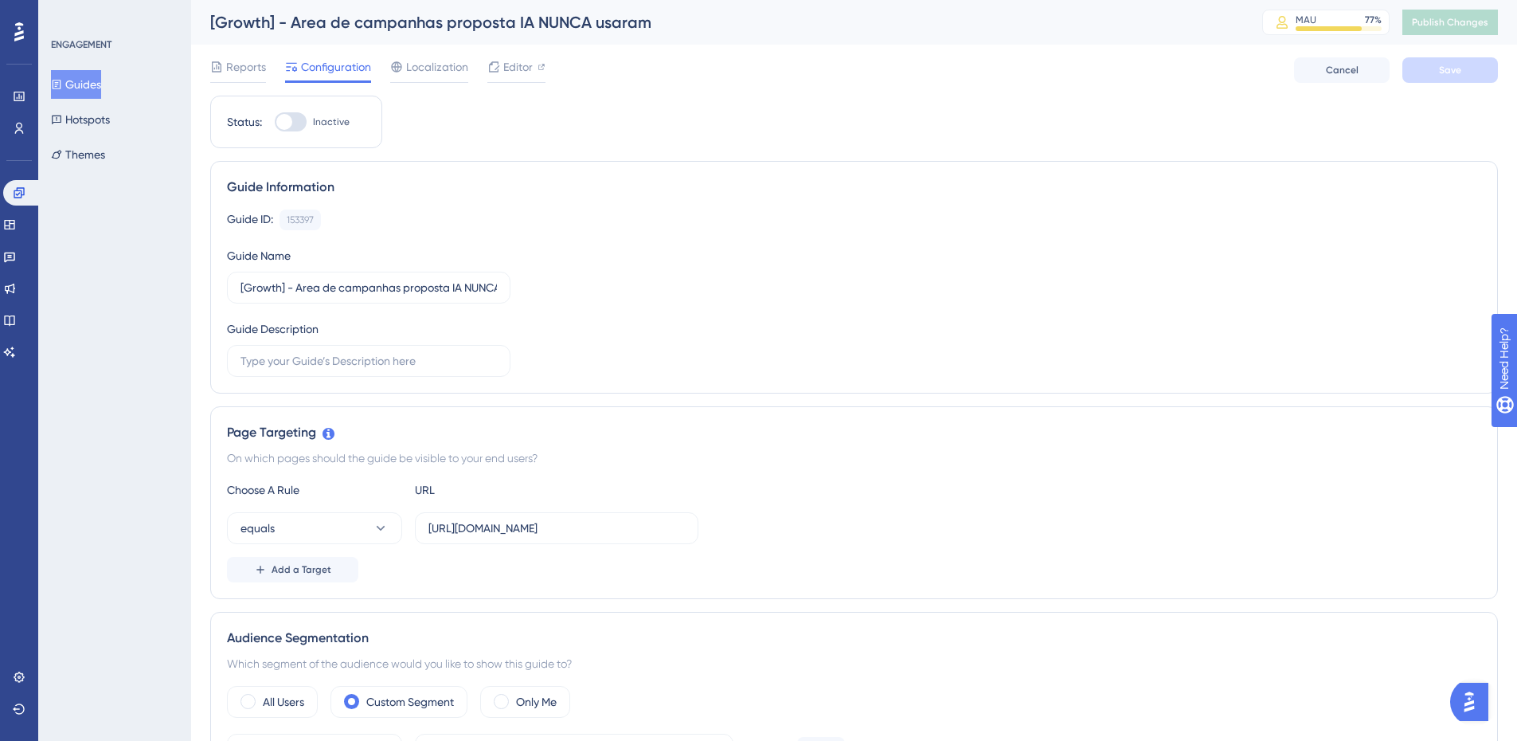
click at [101, 83] on button "Guides" at bounding box center [76, 84] width 50 height 29
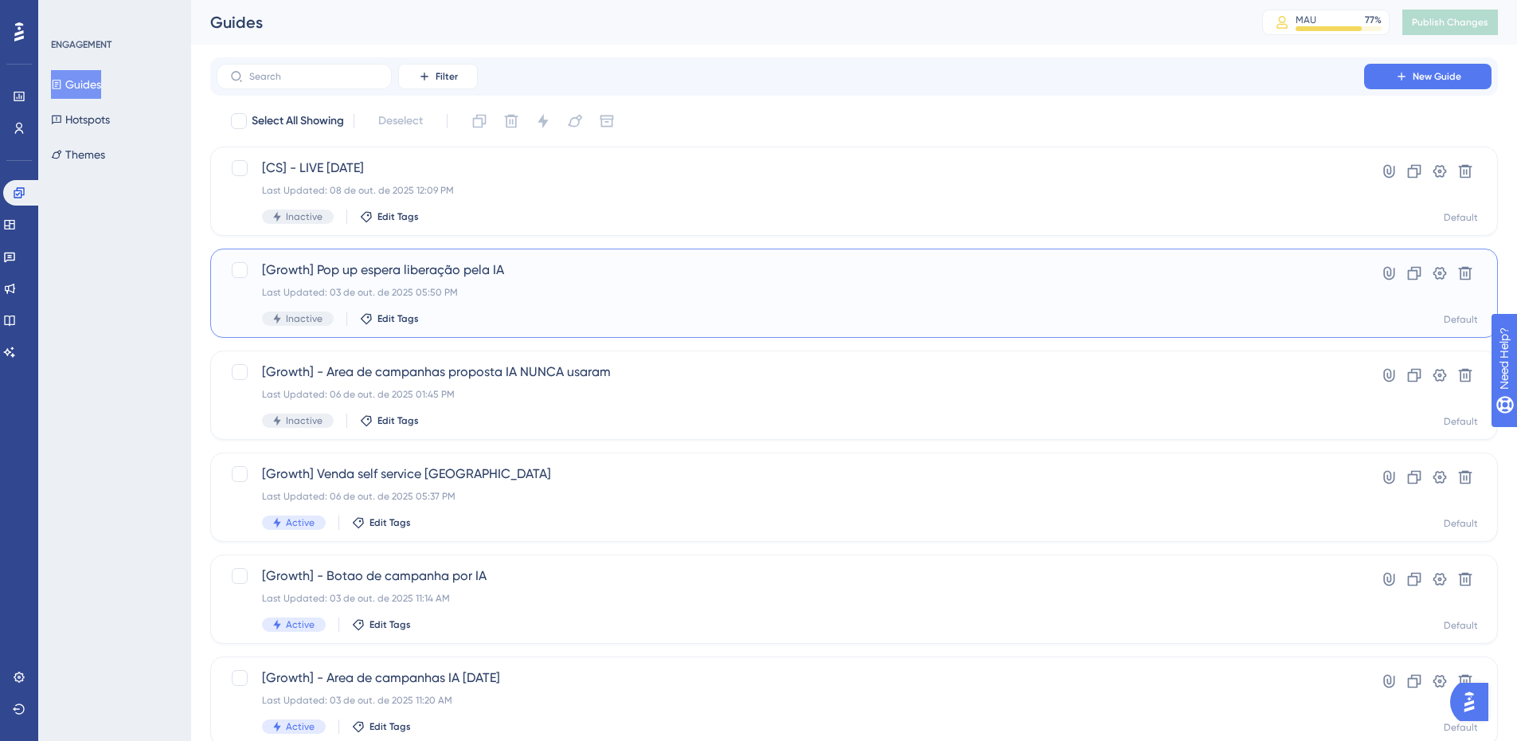
click at [443, 291] on div "Last Updated: 03 de out. de 2025 05:50 PM" at bounding box center [790, 292] width 1057 height 13
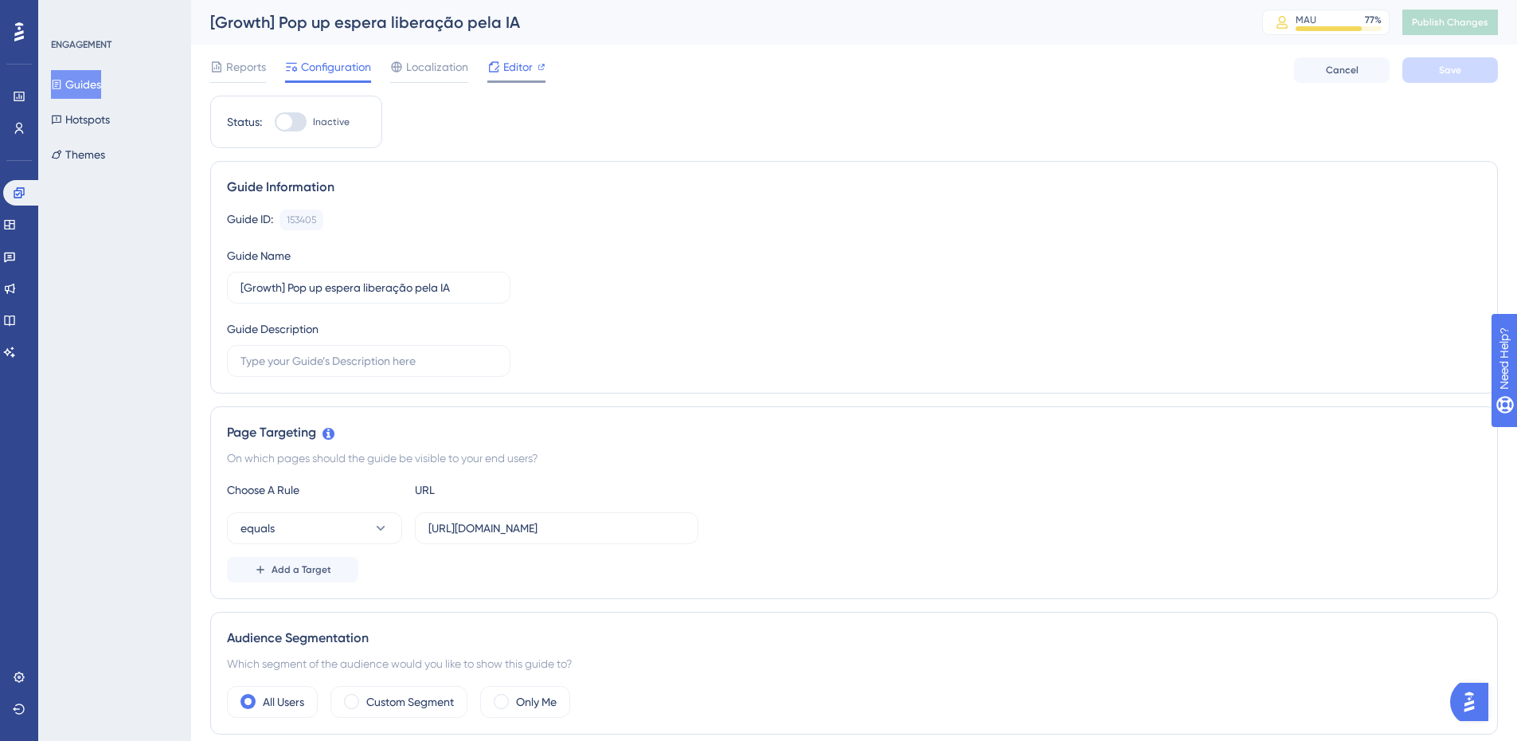
click at [518, 61] on span "Editor" at bounding box center [517, 66] width 29 height 19
click at [605, 221] on div "Guide ID: 153405 Copy" at bounding box center [854, 219] width 1254 height 21
click at [84, 76] on button "Guides" at bounding box center [76, 84] width 50 height 29
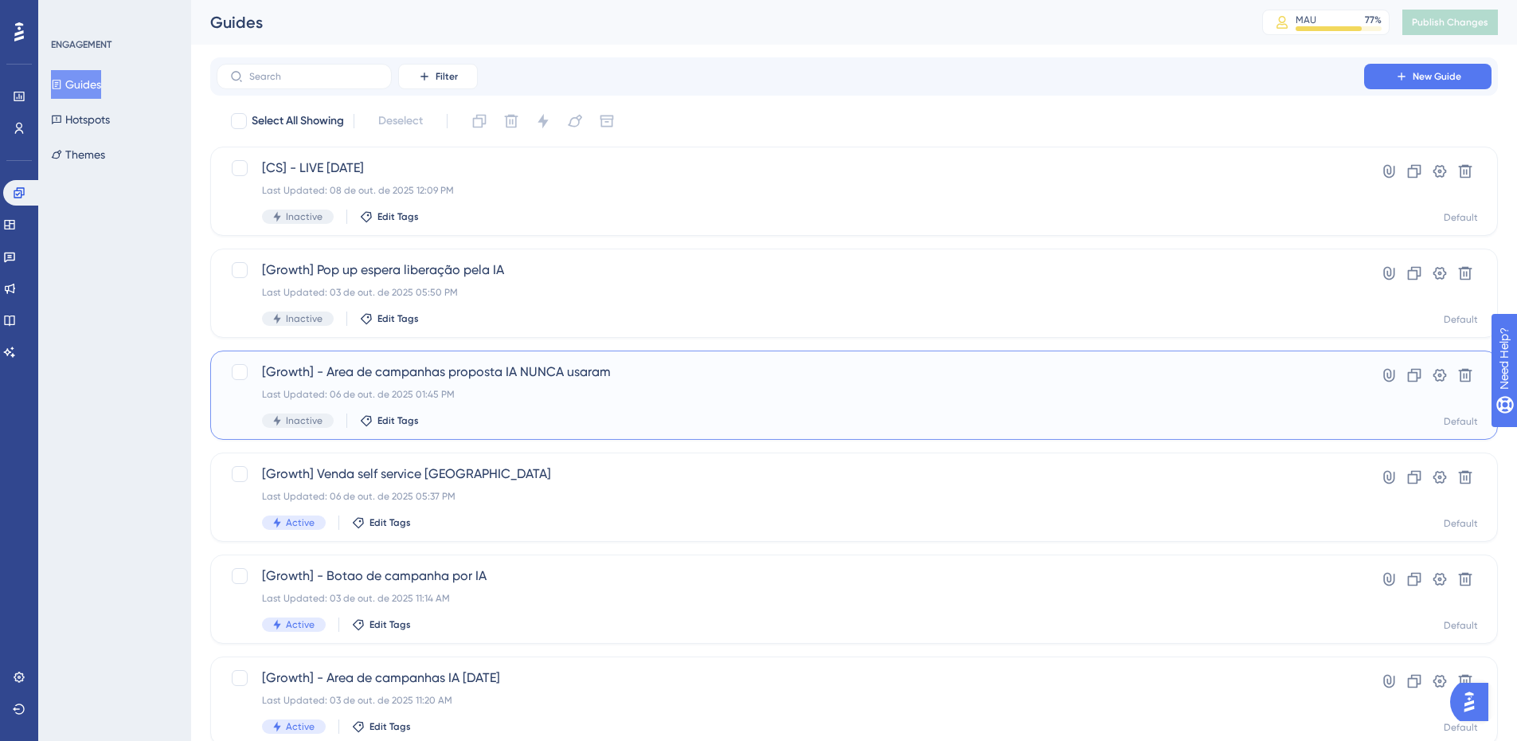
click at [600, 372] on span "[Growth] - Area de campanhas proposta IA NUNCA usaram" at bounding box center [790, 371] width 1057 height 19
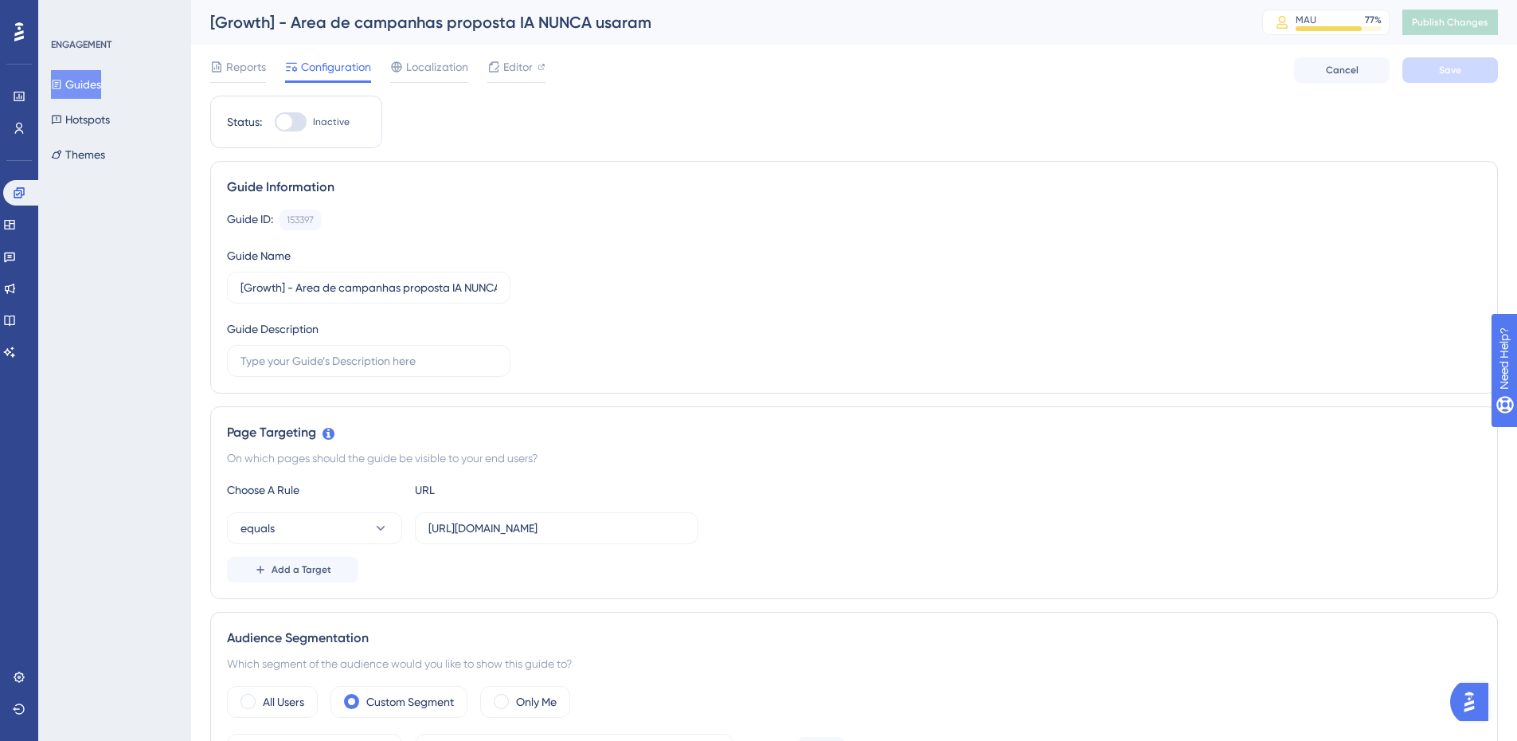
click at [563, 21] on div "[Growth] - Area de campanhas proposta IA NUNCA usaram" at bounding box center [716, 22] width 1012 height 22
click at [538, 53] on div "Reports Configuration Localization Editor Cancel Save" at bounding box center [854, 70] width 1288 height 51
click at [527, 61] on span "Editor" at bounding box center [517, 66] width 29 height 19
